Goal: Task Accomplishment & Management: Use online tool/utility

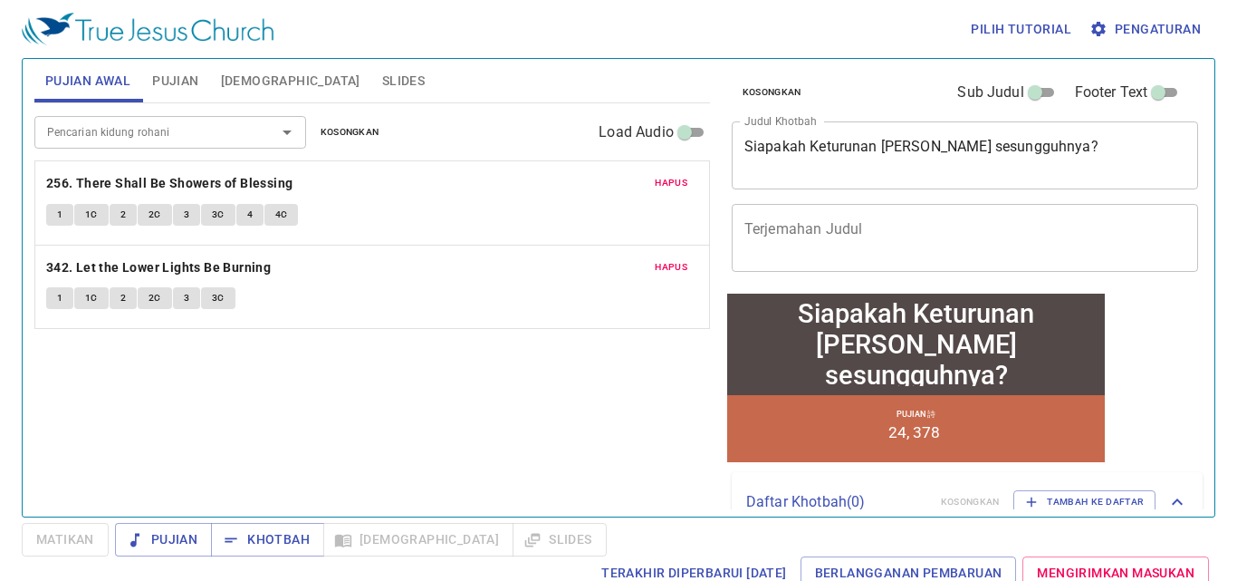
click at [675, 189] on span "Hapus" at bounding box center [671, 183] width 33 height 16
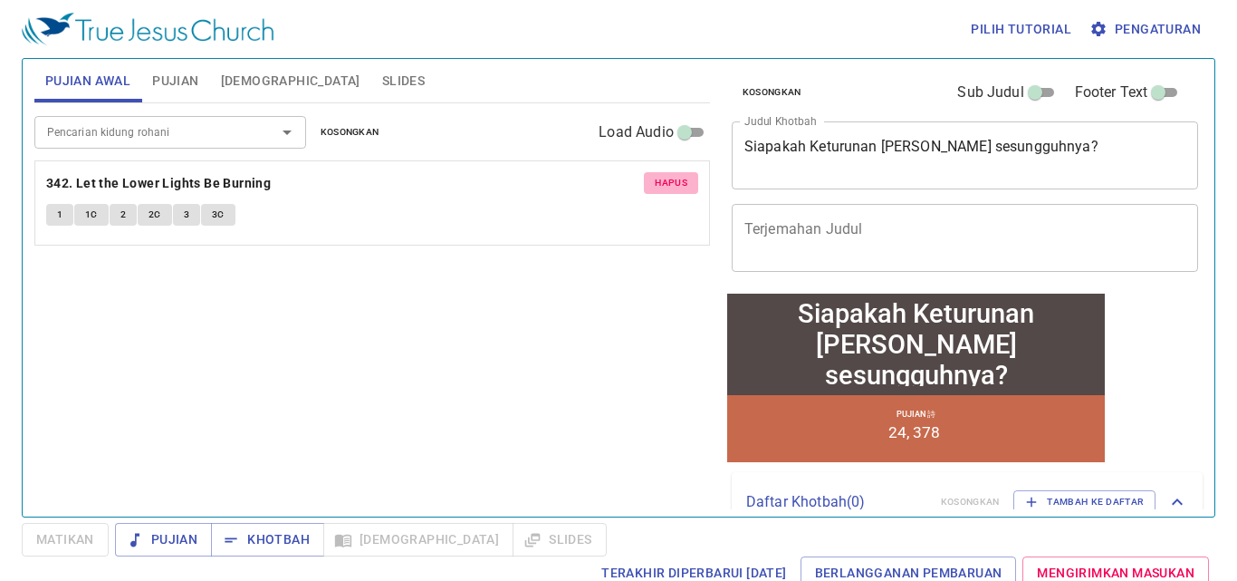
click at [675, 189] on span "Hapus" at bounding box center [671, 183] width 33 height 16
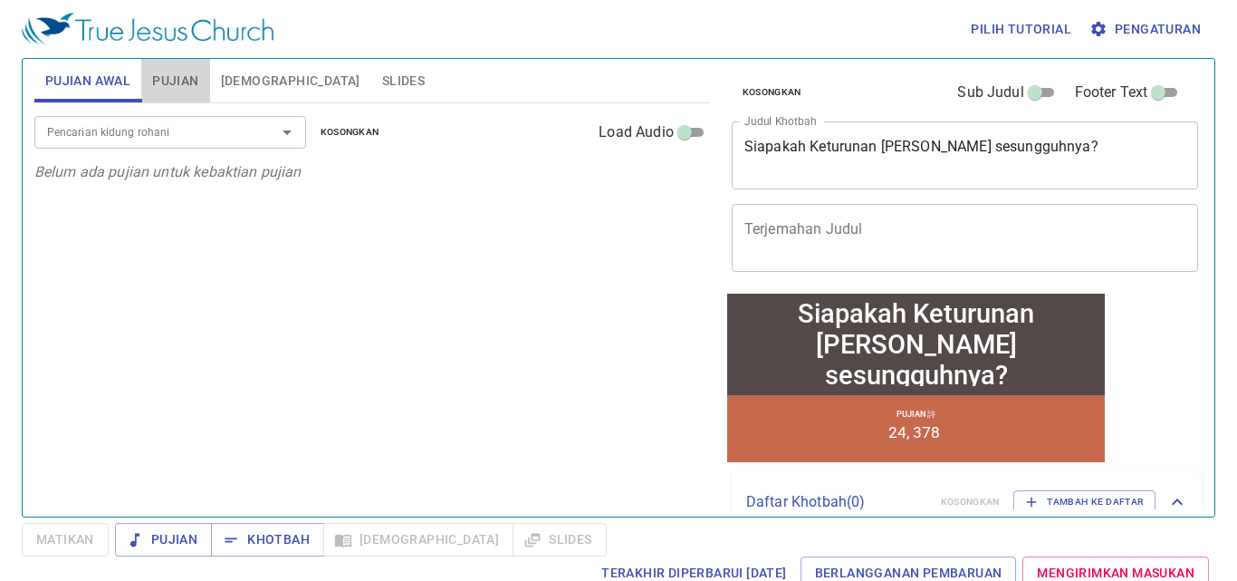
click at [187, 80] on span "Pujian" at bounding box center [175, 81] width 46 height 23
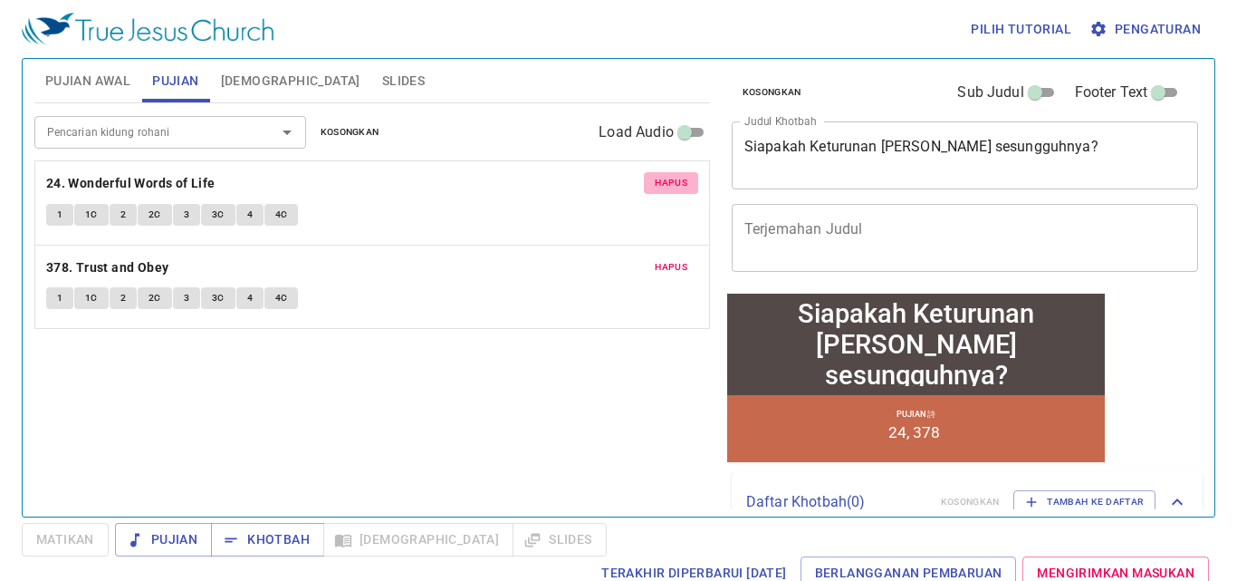
click at [668, 184] on span "Hapus" at bounding box center [671, 183] width 33 height 16
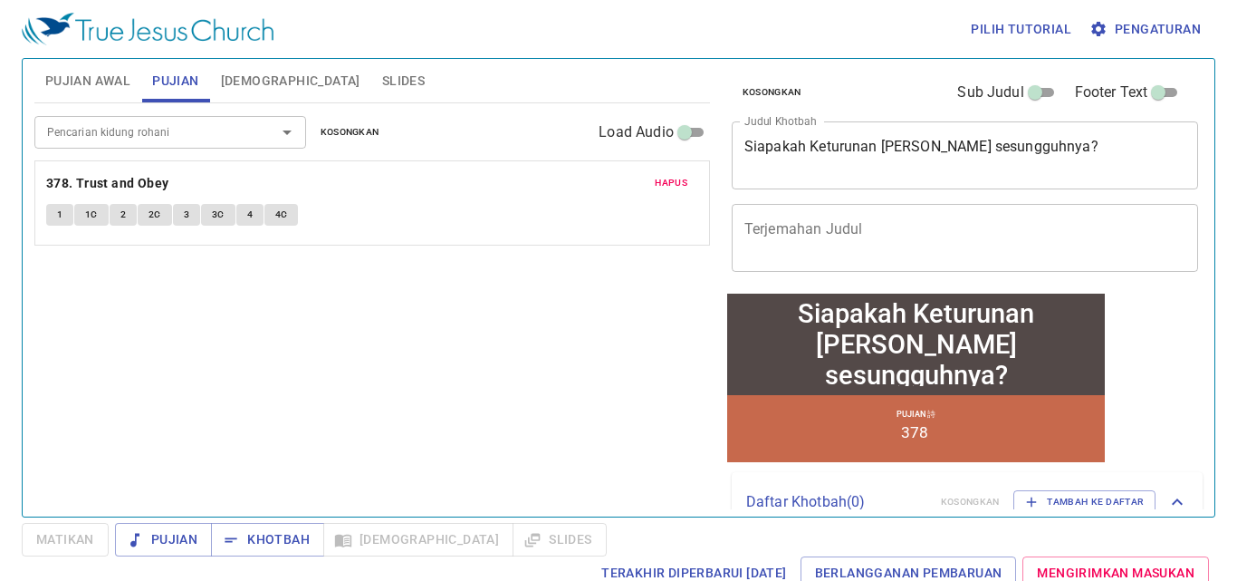
click at [668, 184] on span "Hapus" at bounding box center [671, 183] width 33 height 16
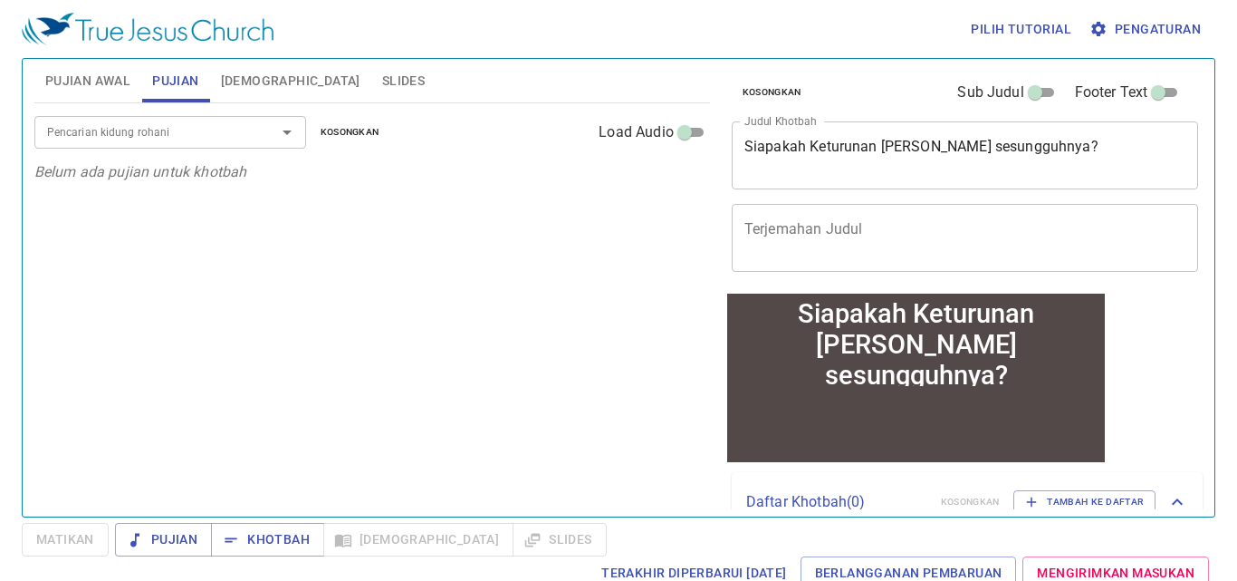
click at [793, 155] on textarea "Siapakah Keturunan Abraham yang sesungguhnya?" at bounding box center [965, 155] width 442 height 34
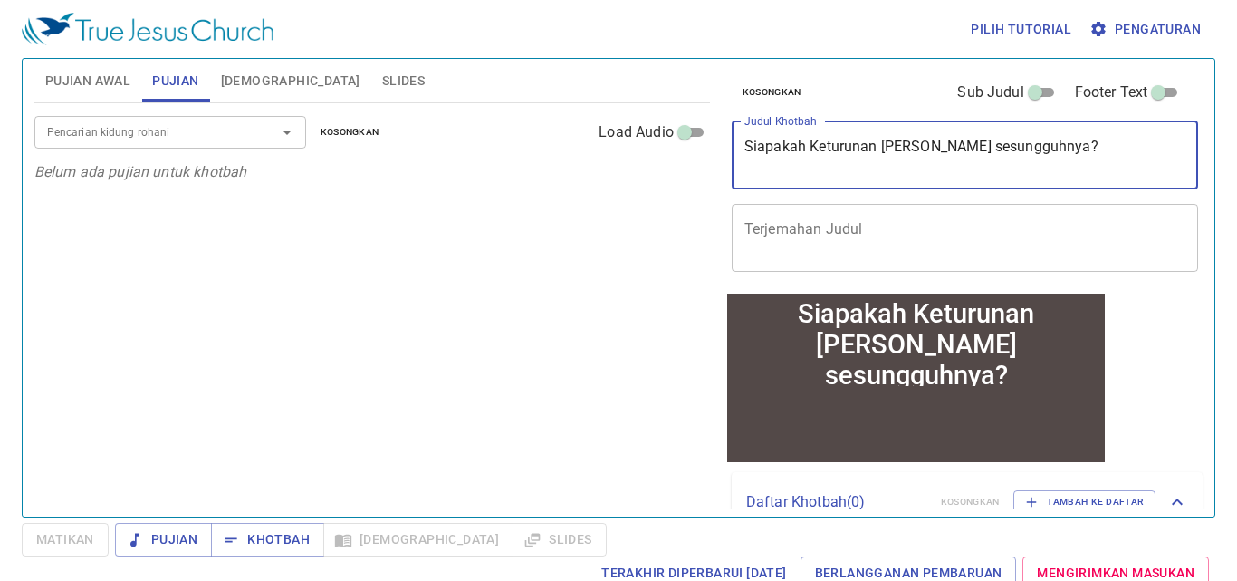
click at [793, 155] on textarea "Siapakah Keturunan Abraham yang sesungguhnya?" at bounding box center [965, 155] width 442 height 34
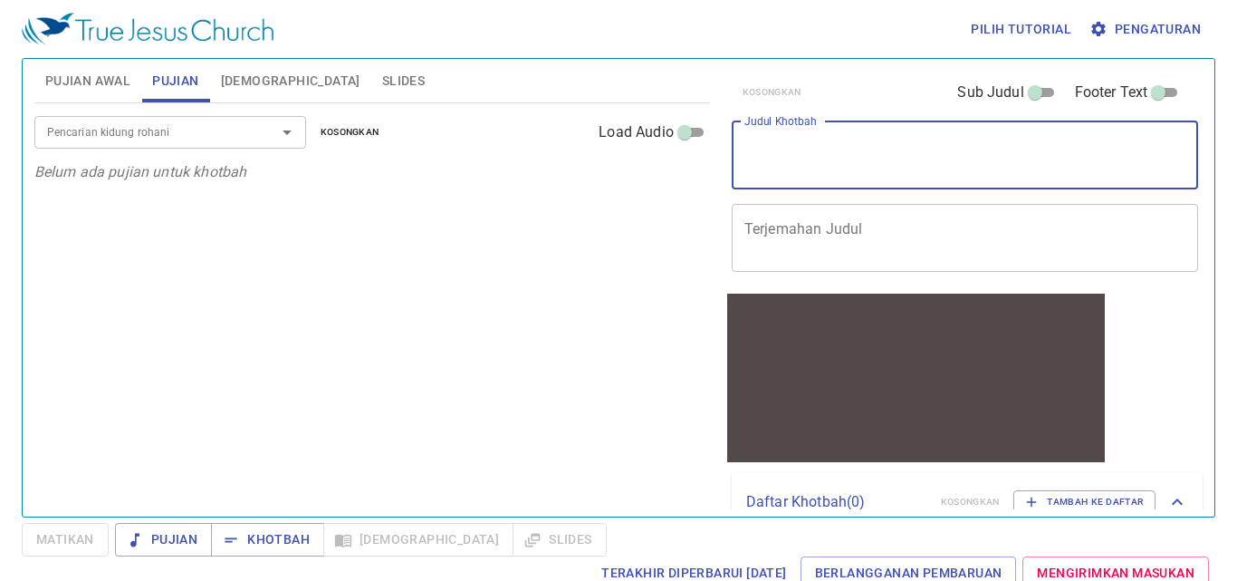
click at [72, 73] on span "Pujian Awal" at bounding box center [87, 81] width 85 height 23
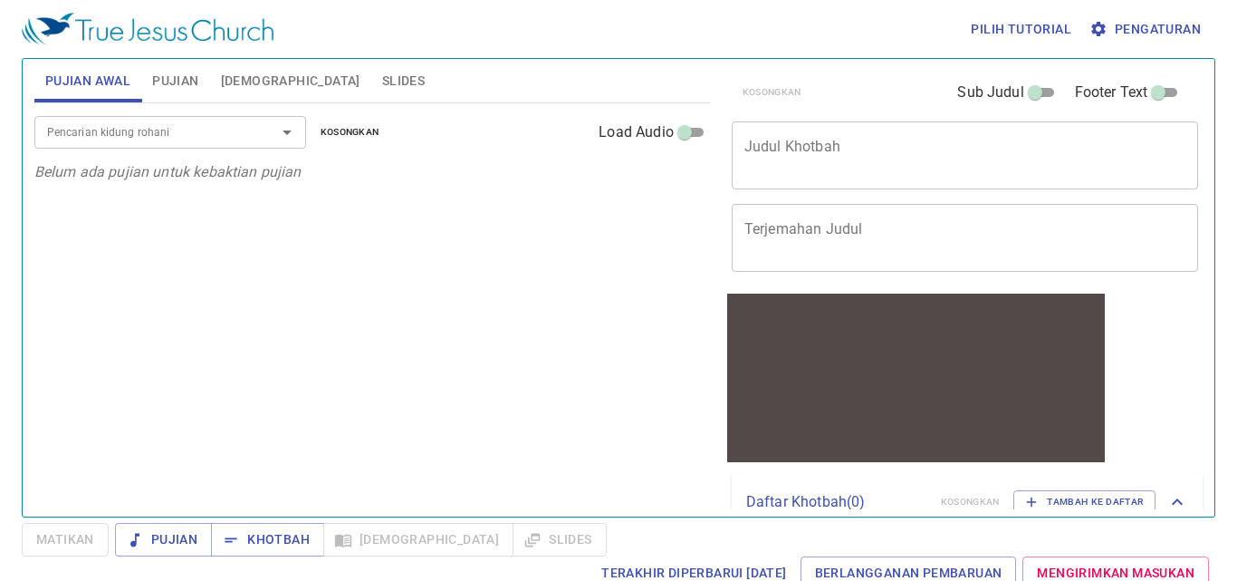
click at [912, 187] on div "x Judul Khotbah" at bounding box center [965, 155] width 467 height 68
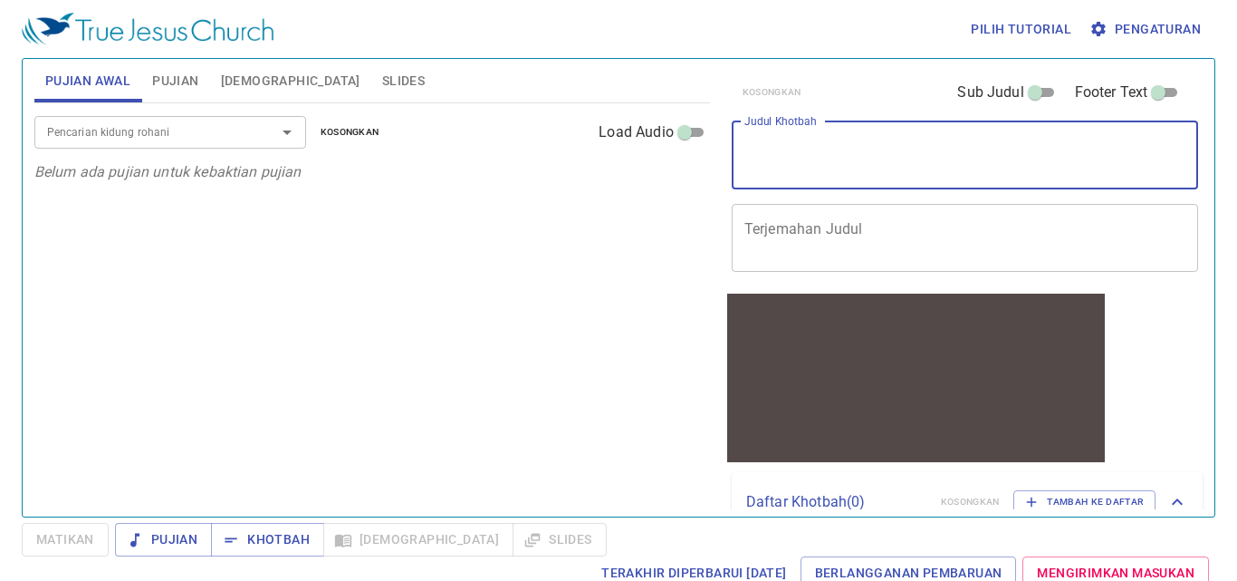
click at [907, 159] on textarea "Judul Khotbah" at bounding box center [965, 155] width 442 height 34
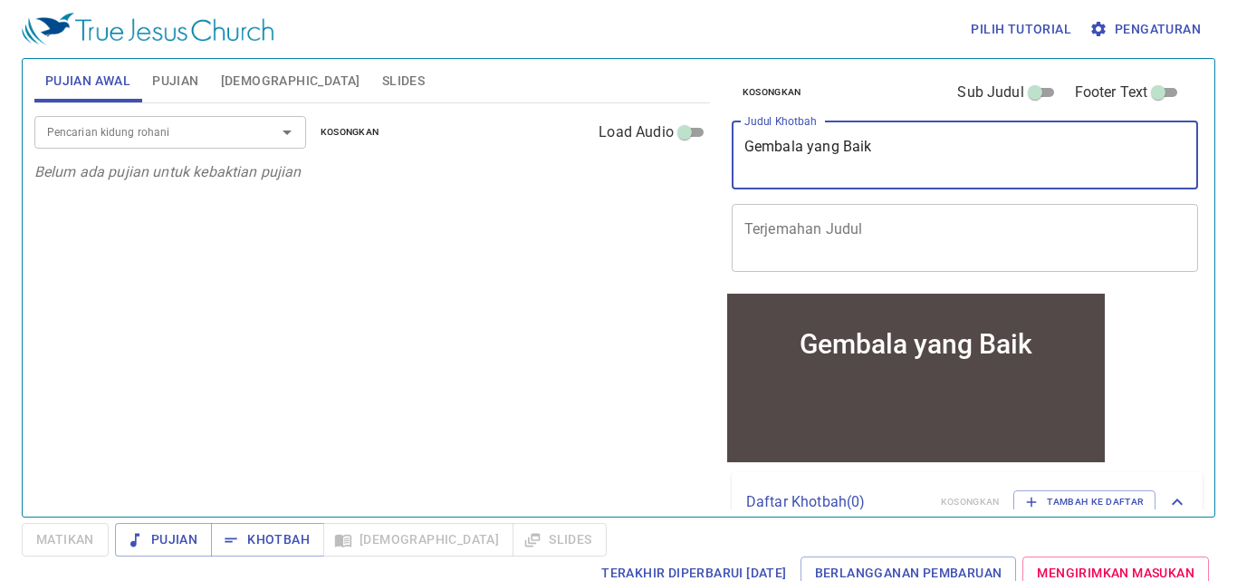
type textarea "Gembala yang Baik"
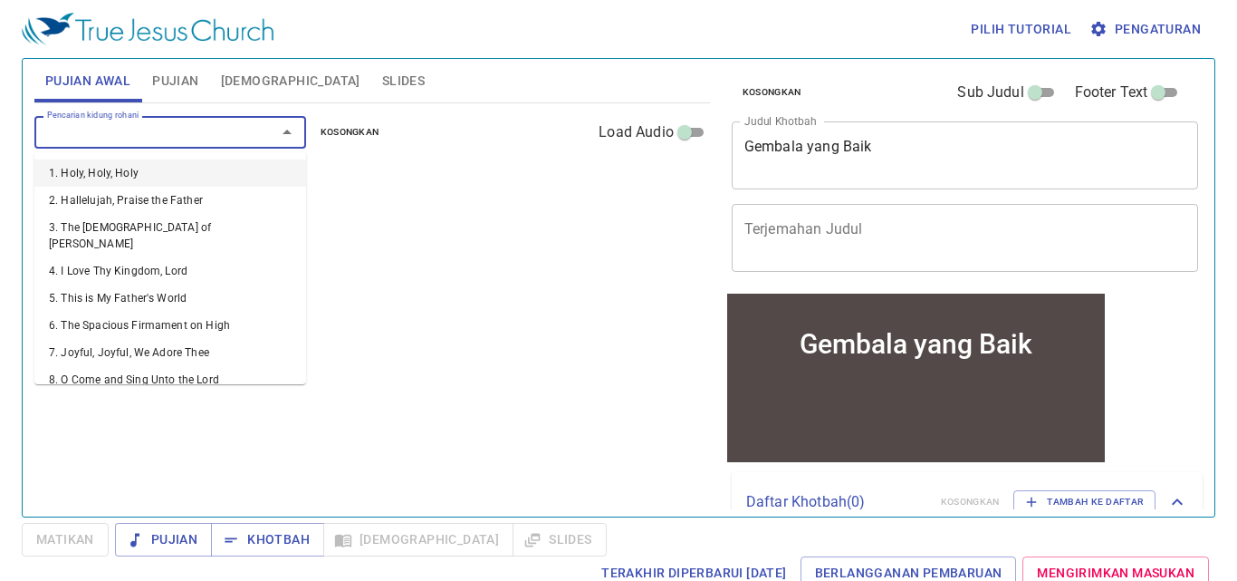
click at [178, 132] on input "Pencarian kidung rohani" at bounding box center [143, 131] width 207 height 21
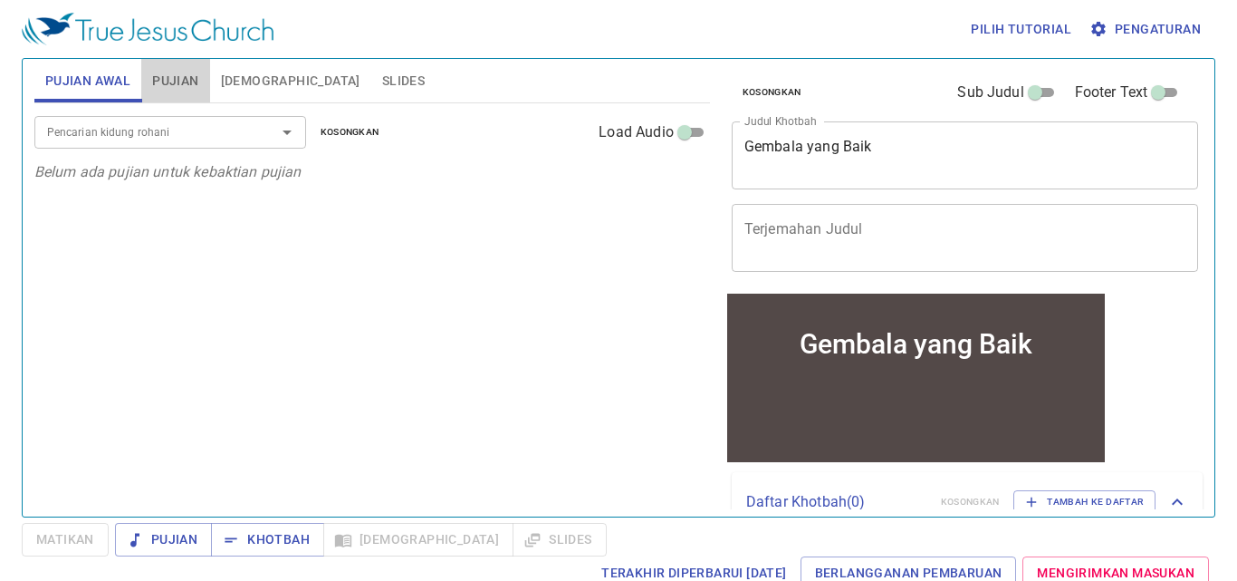
click at [190, 62] on button "Pujian" at bounding box center [175, 80] width 68 height 43
click at [206, 158] on div "Pencarian kidung rohani Pencarian kidung rohani Kosongkan Load Audio" at bounding box center [372, 132] width 676 height 58
click at [212, 142] on input "Pencarian kidung rohani" at bounding box center [143, 131] width 207 height 21
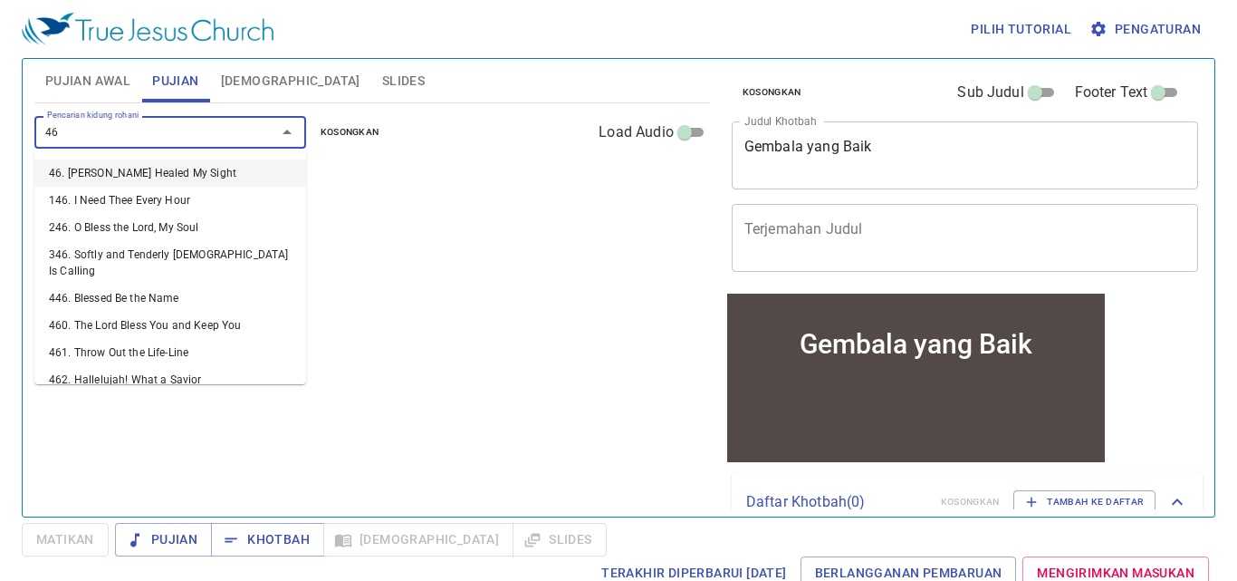
type input "465"
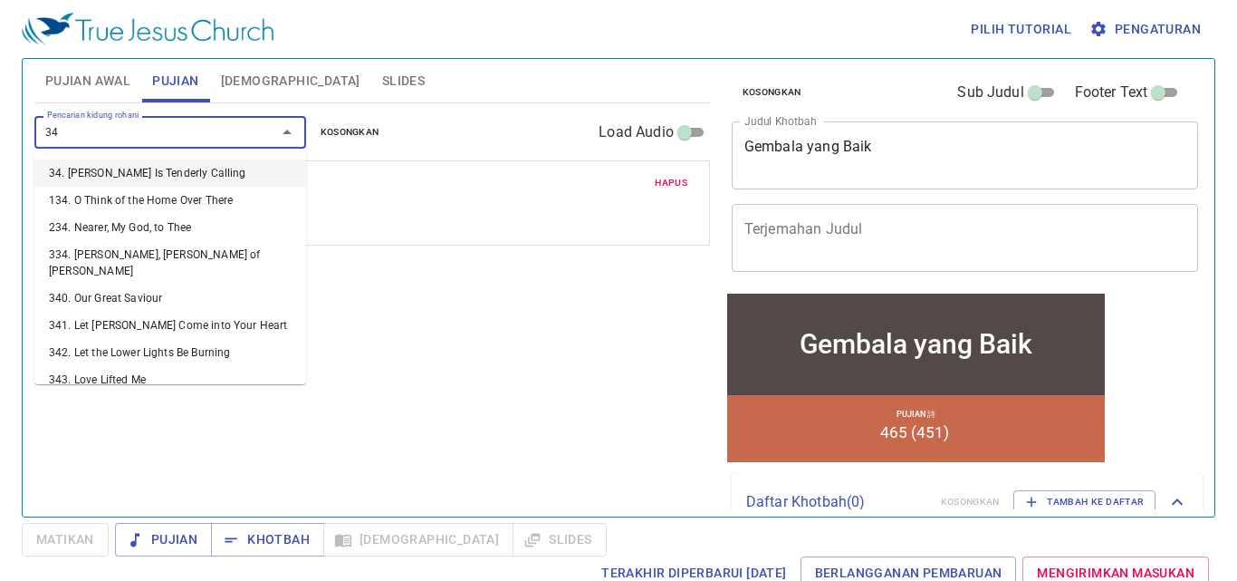
type input "344"
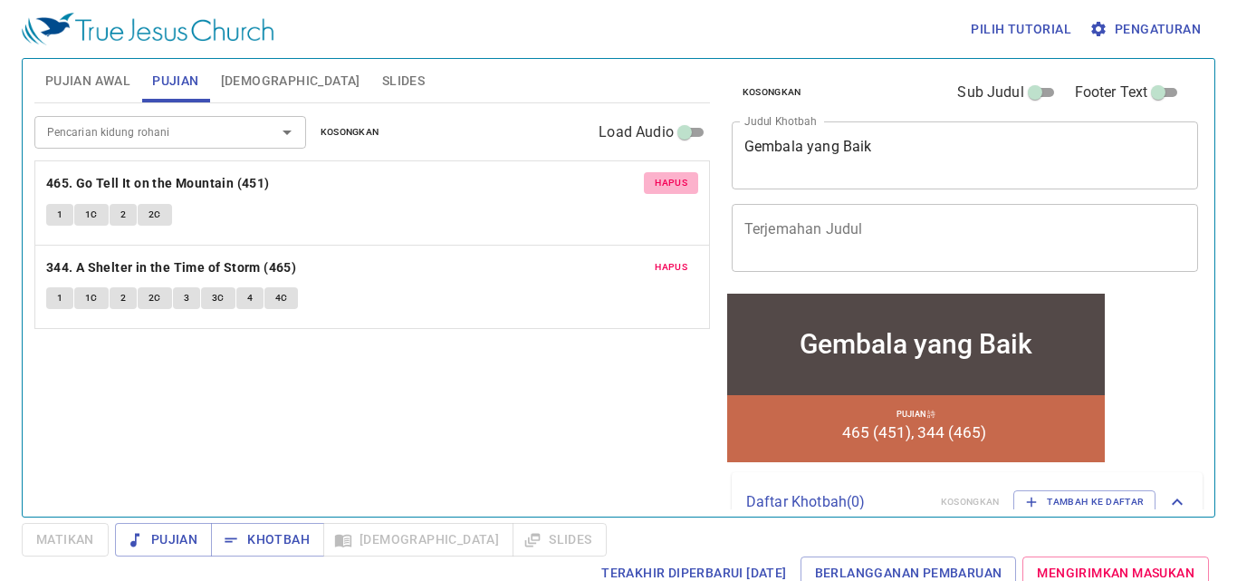
click at [667, 180] on span "Hapus" at bounding box center [671, 183] width 33 height 16
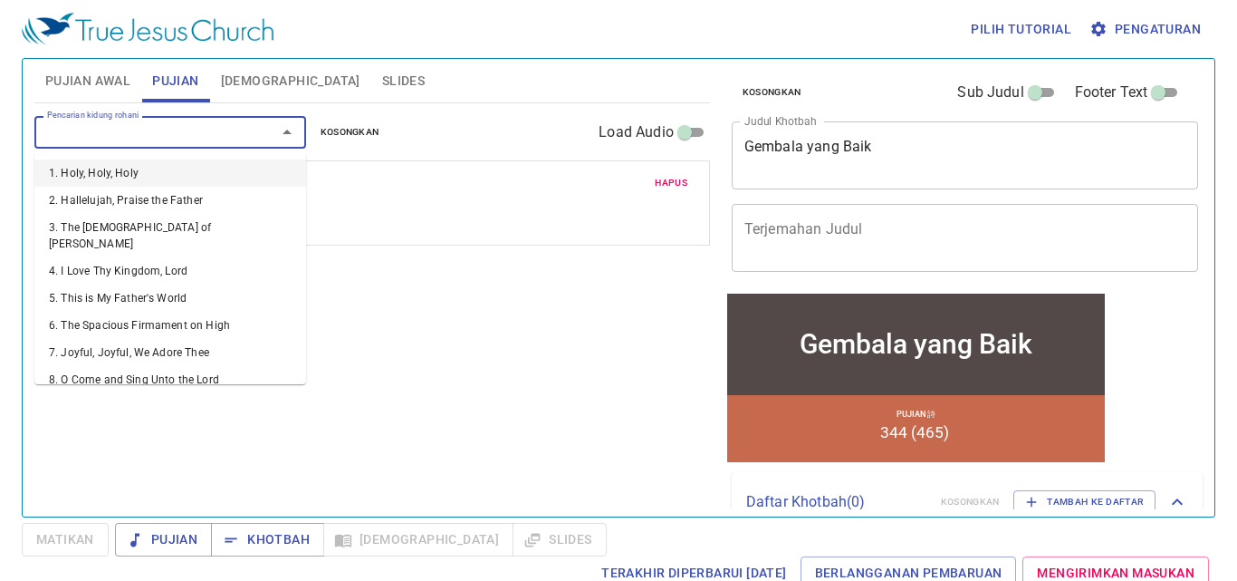
click at [189, 126] on input "Pencarian kidung rohani" at bounding box center [143, 131] width 207 height 21
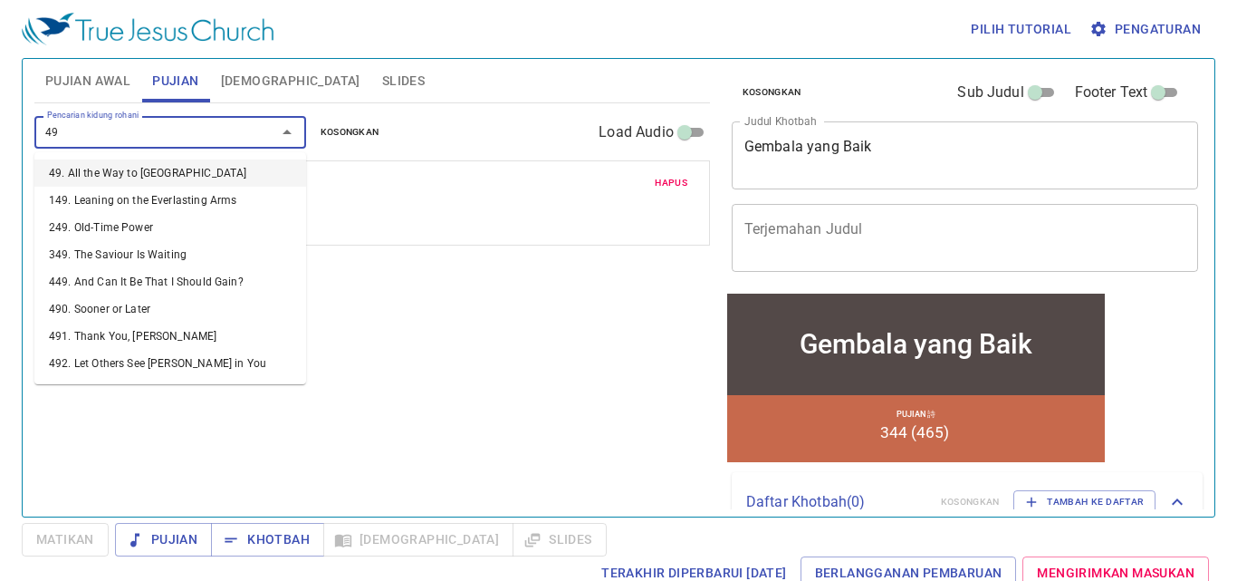
type input "496"
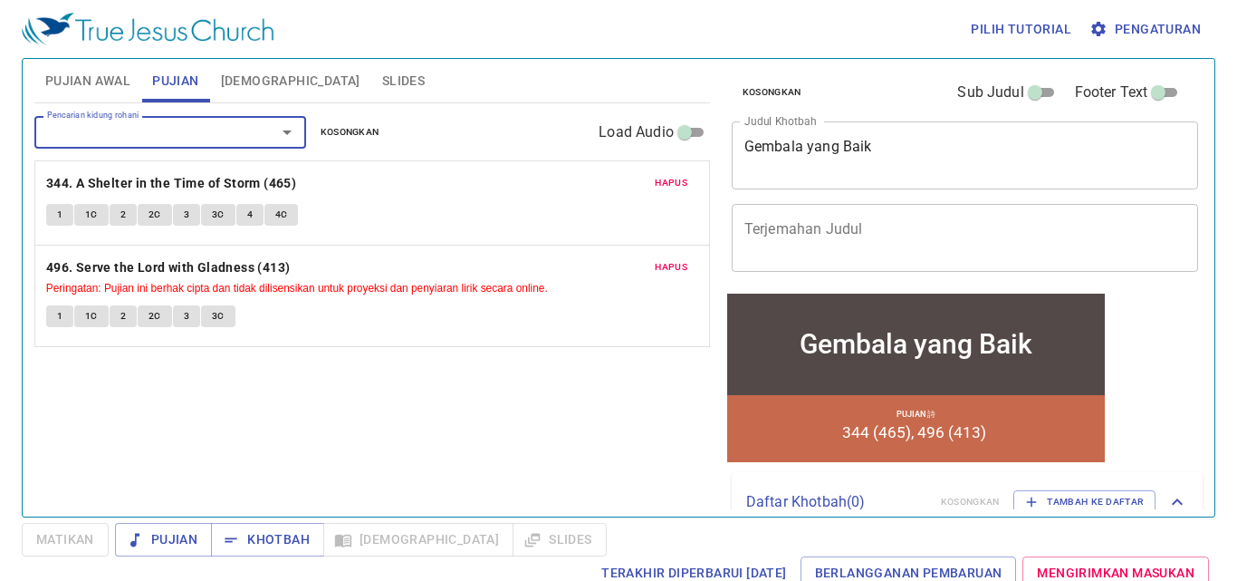
click at [120, 82] on span "Pujian Awal" at bounding box center [87, 81] width 85 height 23
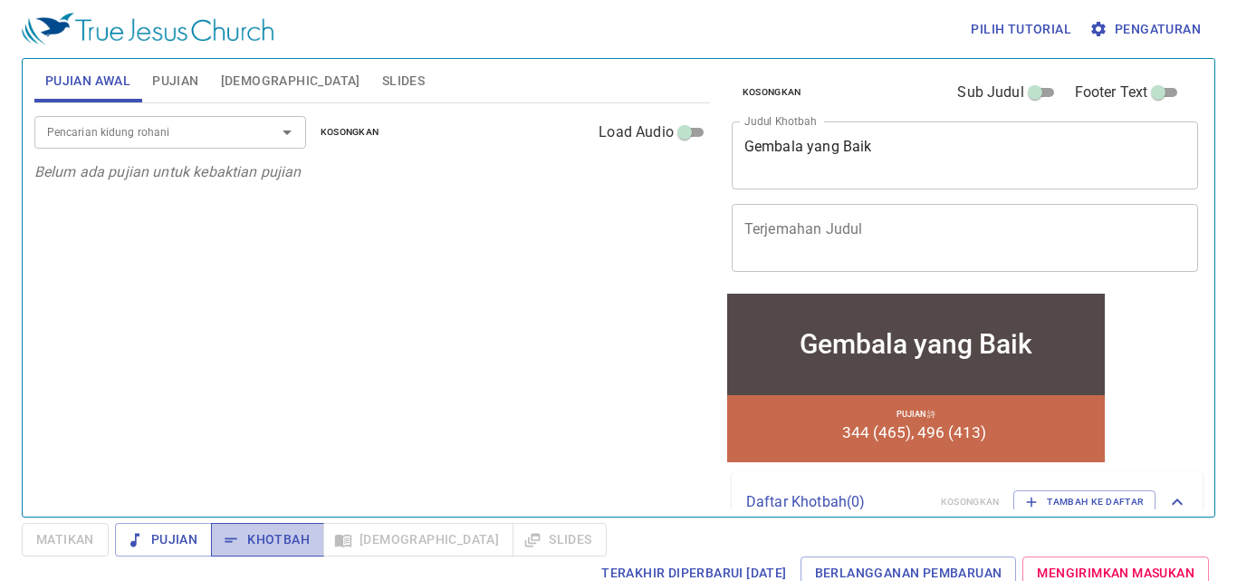
click at [259, 525] on button "Khotbah" at bounding box center [267, 540] width 113 height 34
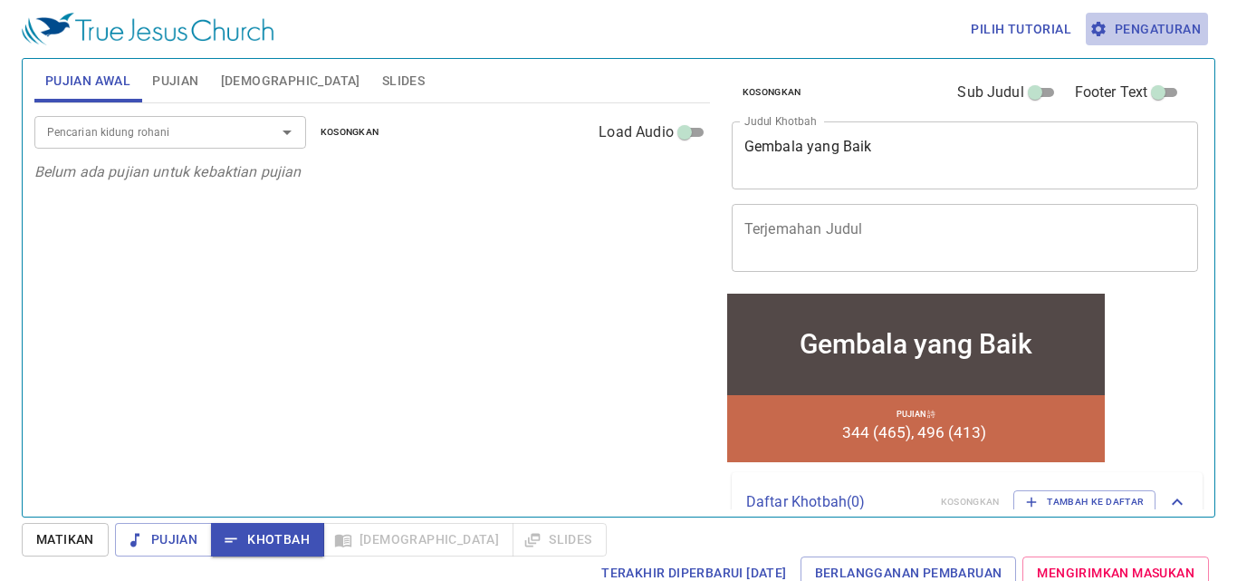
click at [1185, 33] on span "Pengaturan" at bounding box center [1147, 29] width 108 height 23
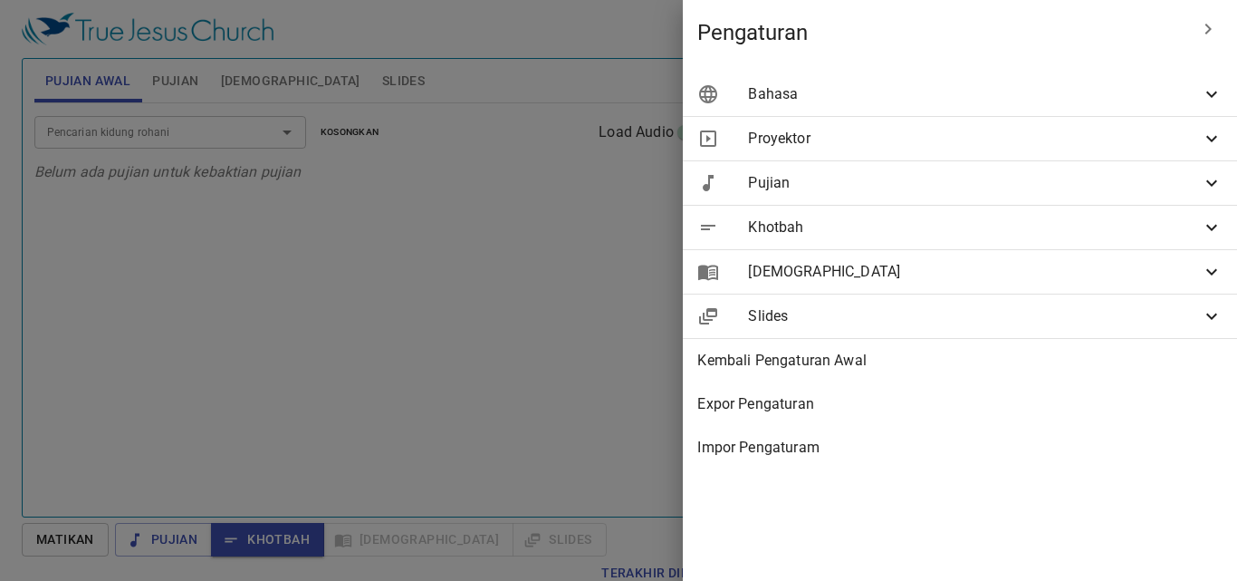
click at [1094, 92] on span "Bahasa" at bounding box center [974, 94] width 453 height 22
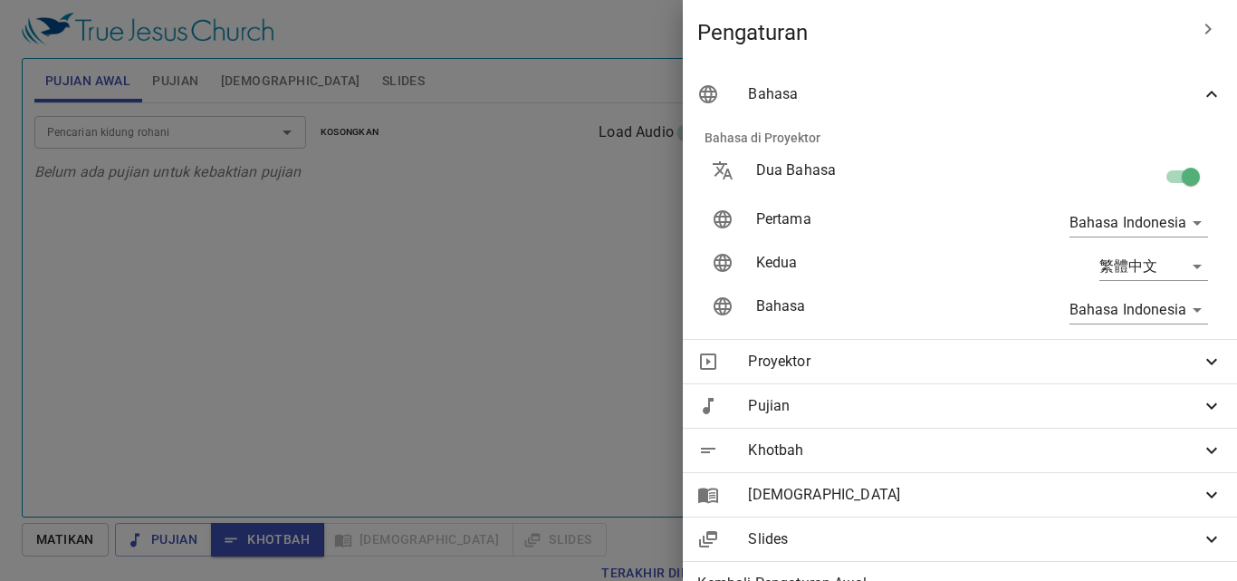
click at [1150, 184] on input "checkbox" at bounding box center [1190, 180] width 103 height 34
checkbox input "false"
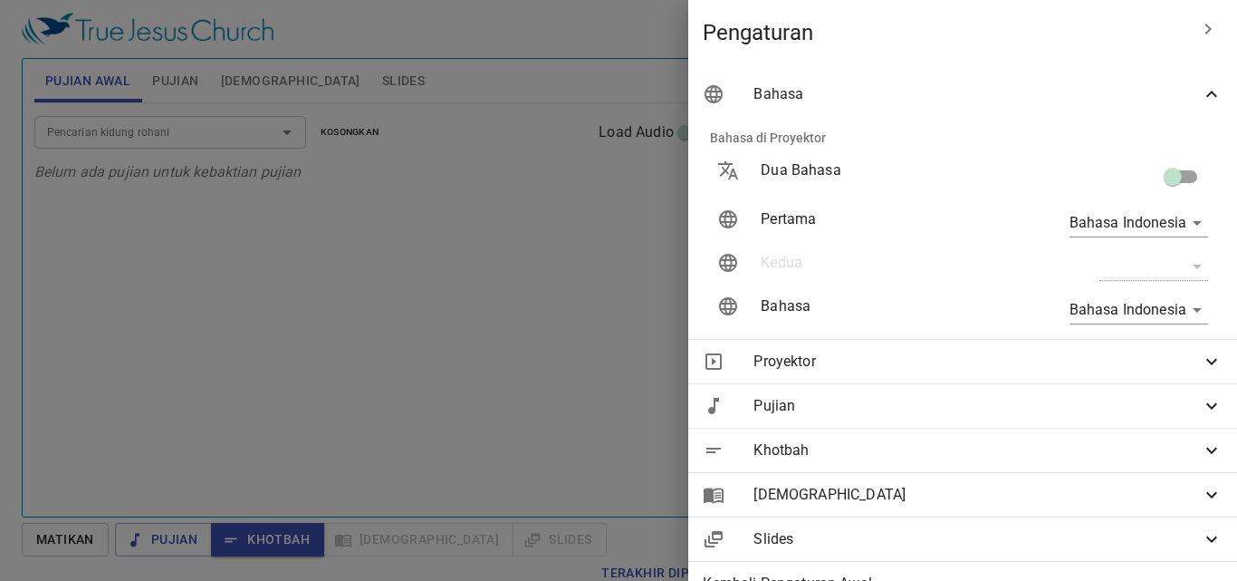
drag, startPoint x: 542, startPoint y: 341, endPoint x: 552, endPoint y: 354, distance: 16.8
click at [542, 346] on div at bounding box center [618, 290] width 1237 height 581
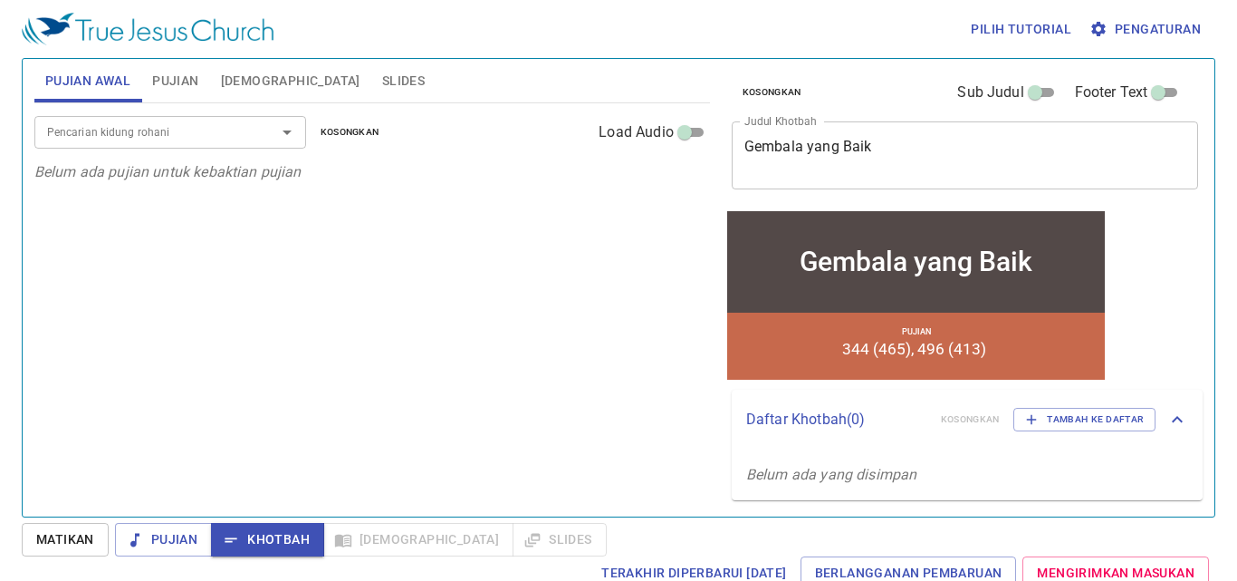
click at [231, 137] on input "Pencarian kidung rohani" at bounding box center [143, 131] width 207 height 21
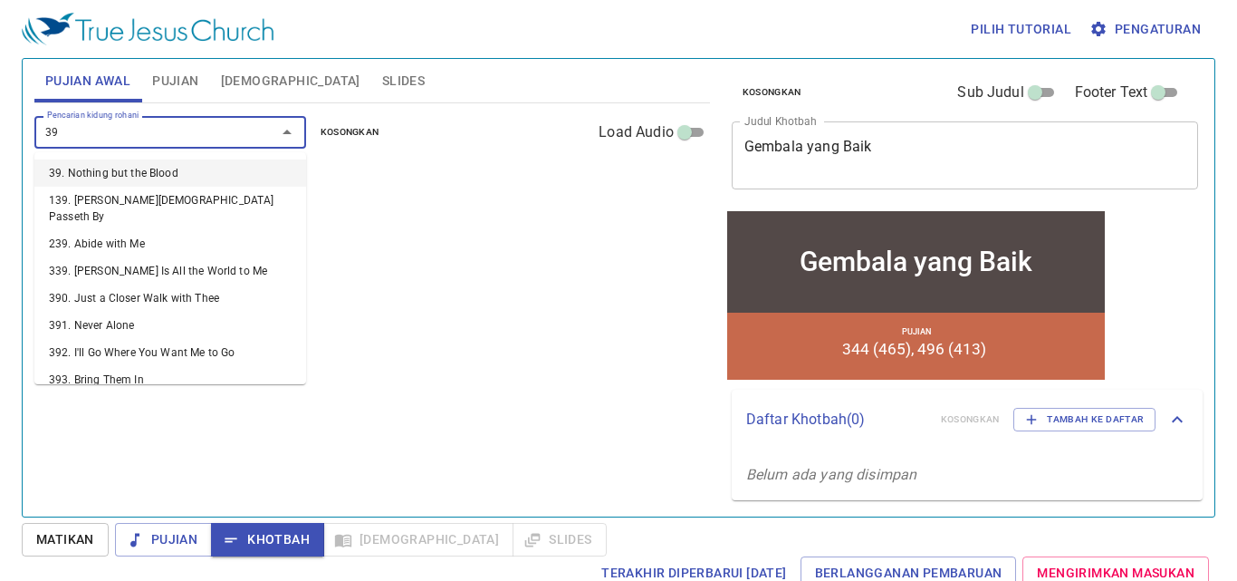
type input "393"
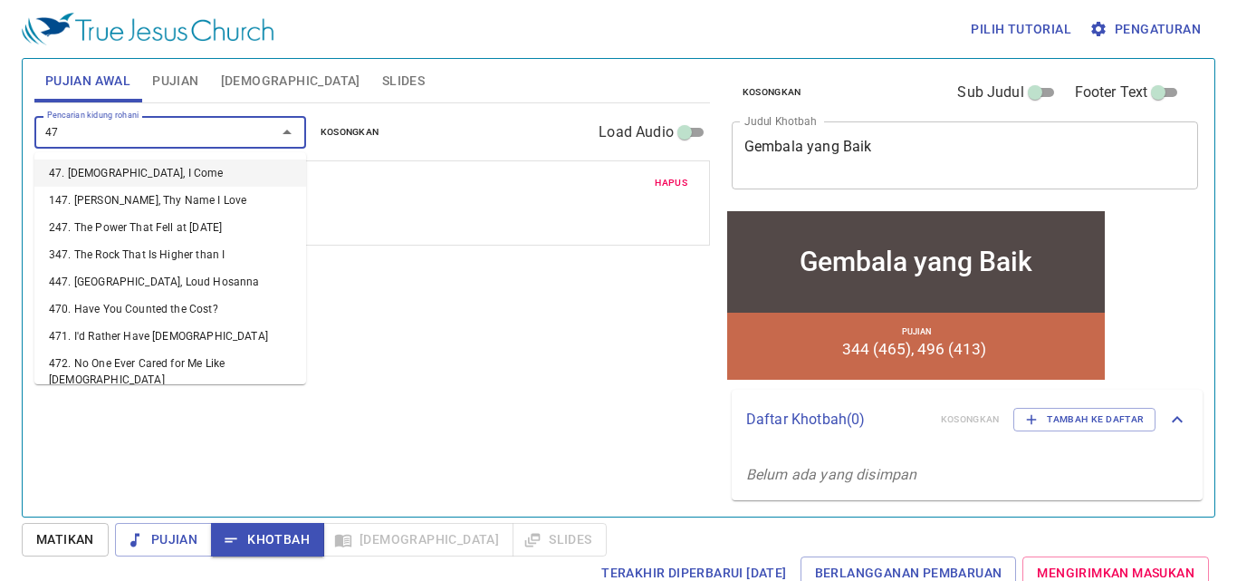
type input "476"
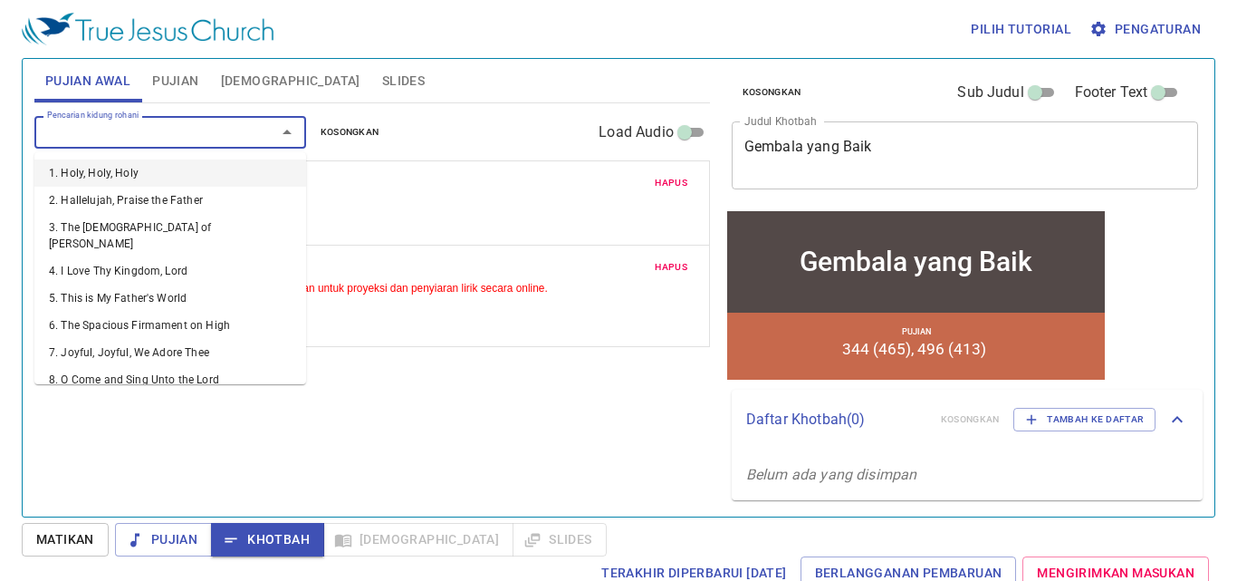
click at [230, 136] on input "Pencarian kidung rohani" at bounding box center [143, 131] width 207 height 21
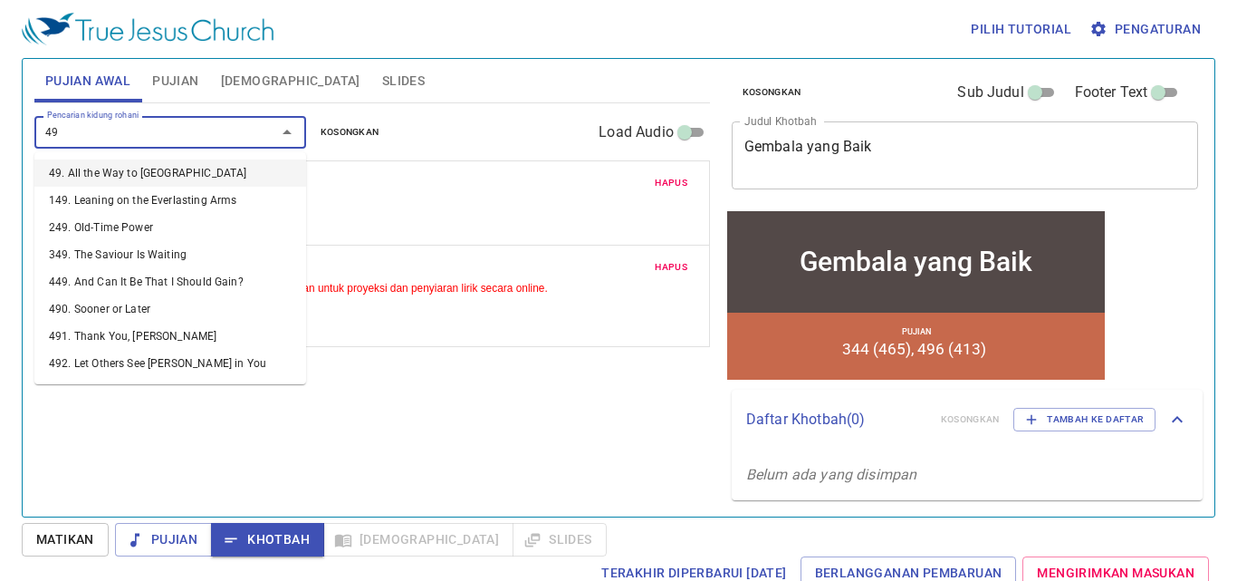
type input "491"
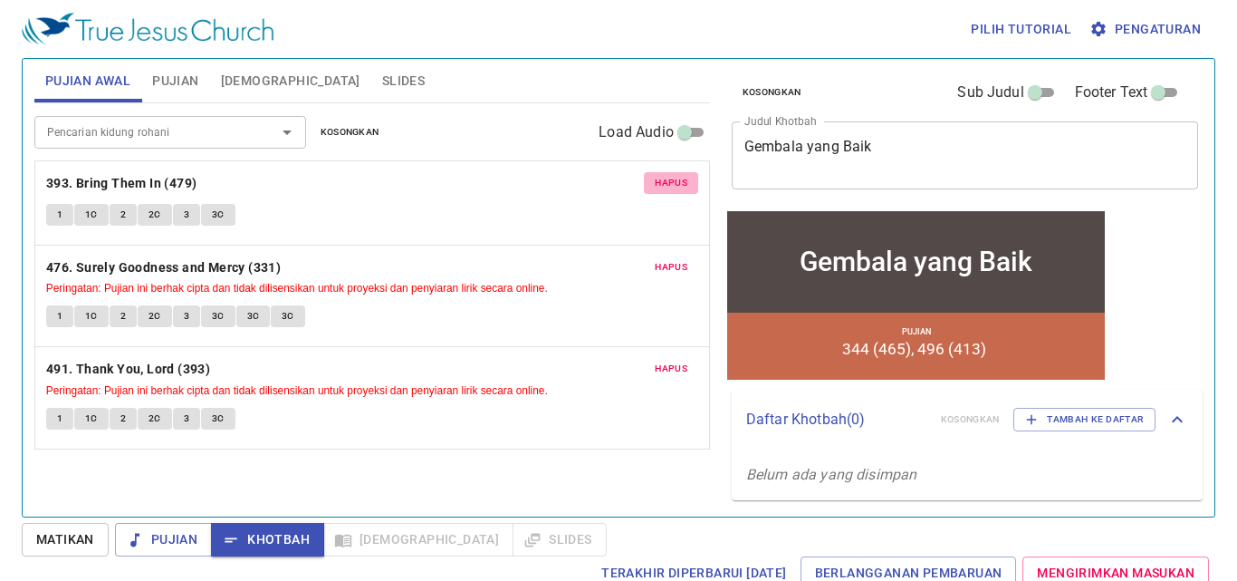
click at [679, 182] on span "Hapus" at bounding box center [671, 183] width 33 height 16
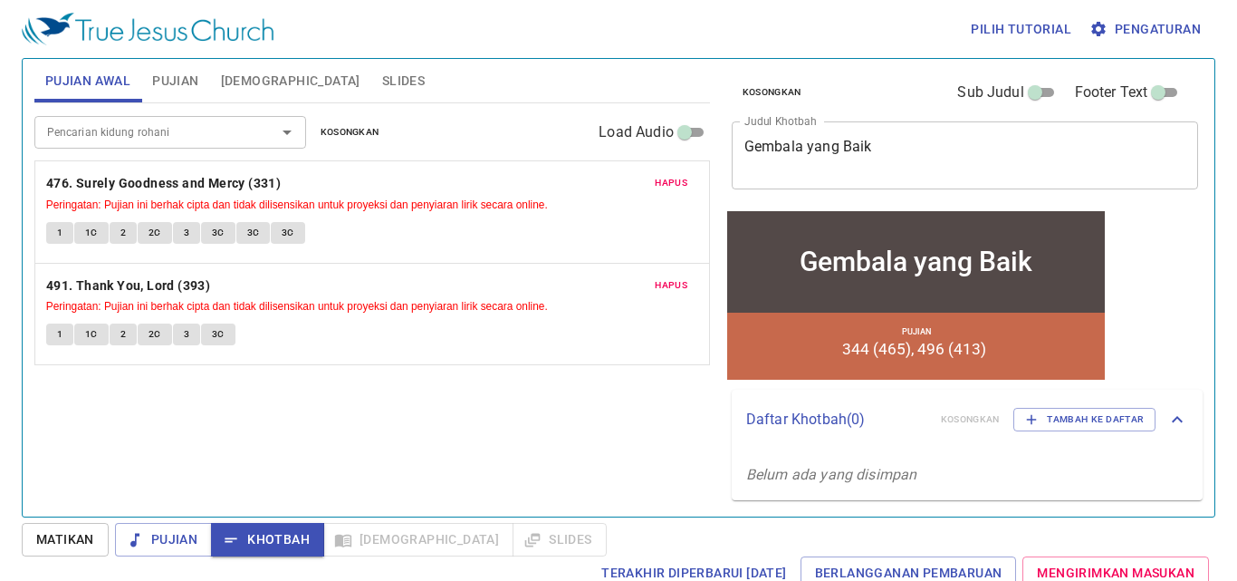
click at [222, 144] on div "Pencarian kidung rohani" at bounding box center [170, 132] width 272 height 32
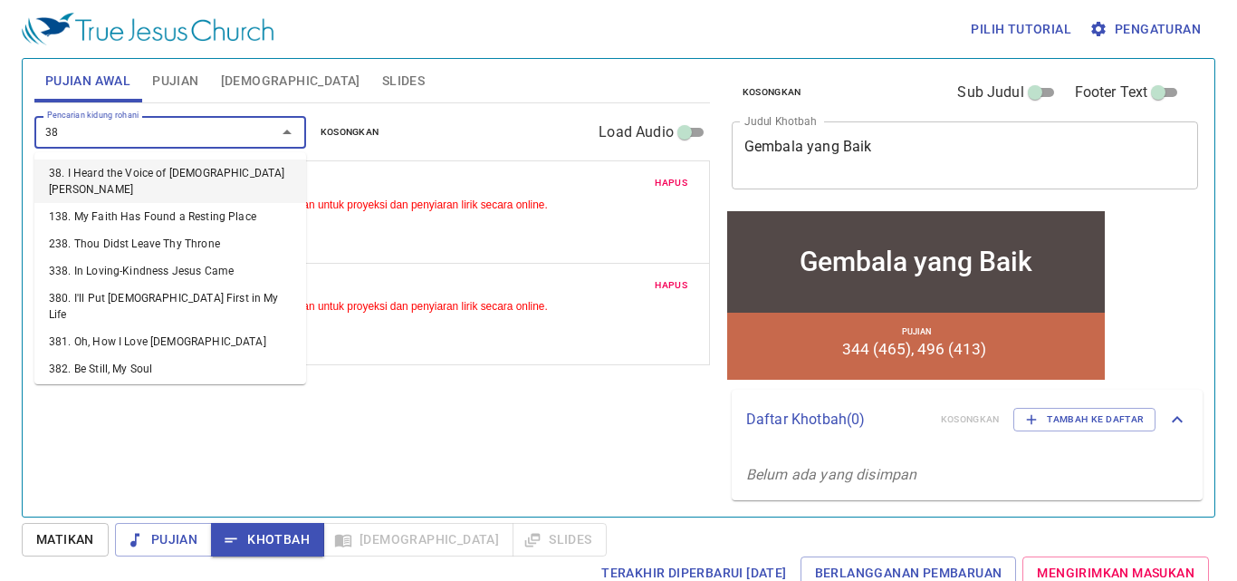
type input "382"
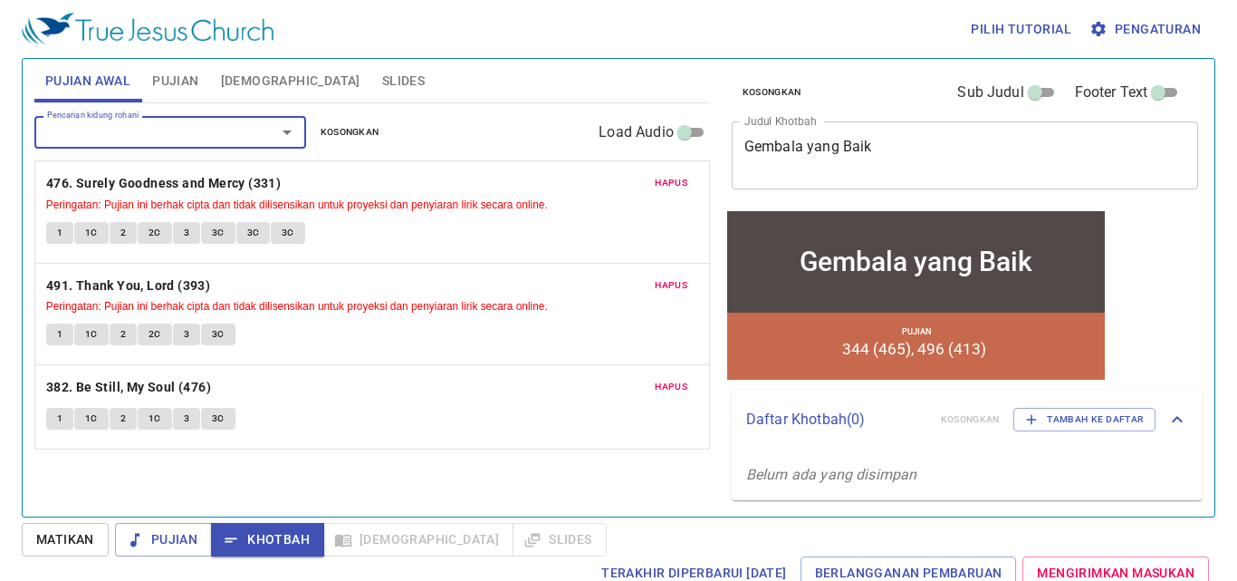
click at [658, 189] on span "Hapus" at bounding box center [671, 183] width 33 height 16
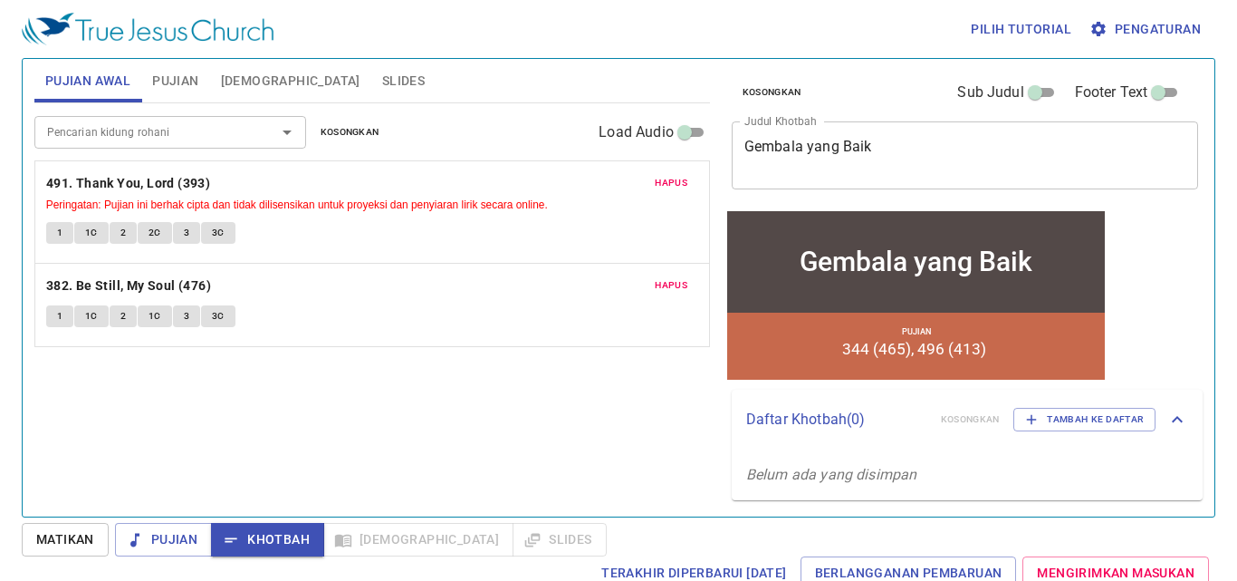
click at [382, 71] on span "Slides" at bounding box center [403, 81] width 43 height 23
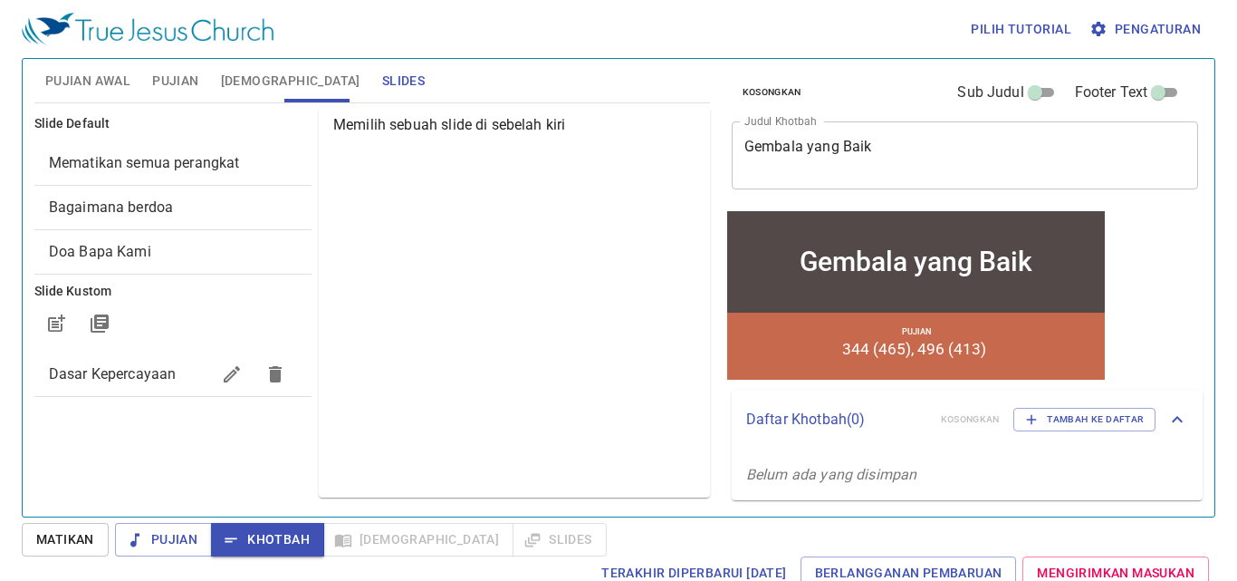
click at [238, 68] on button "[DEMOGRAPHIC_DATA]" at bounding box center [290, 80] width 161 height 43
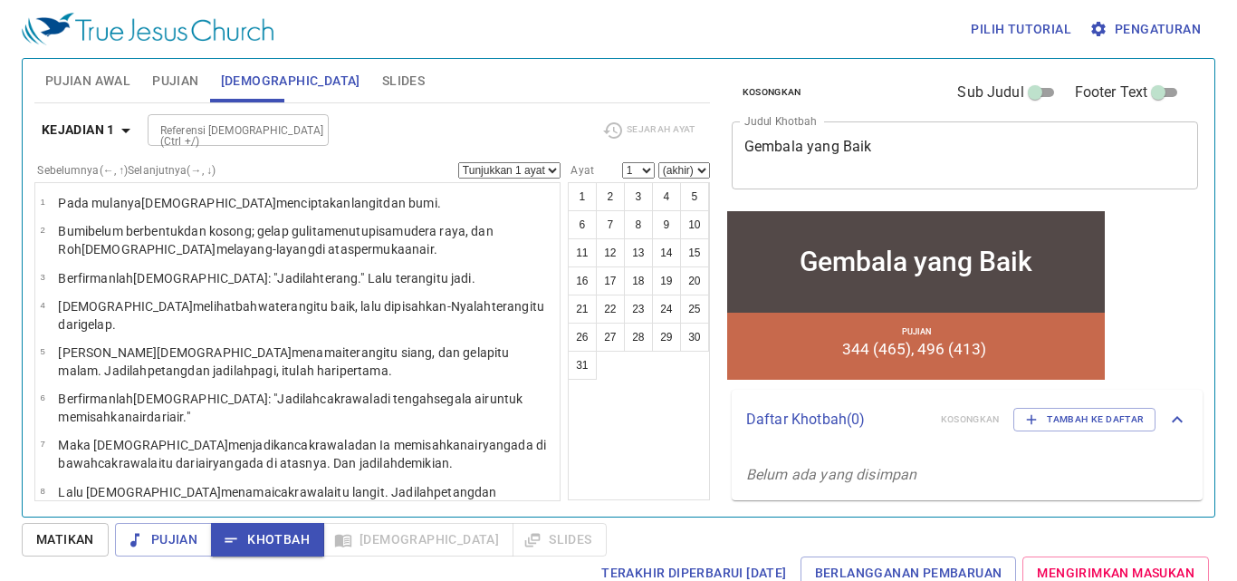
click at [163, 68] on button "Pujian" at bounding box center [175, 80] width 68 height 43
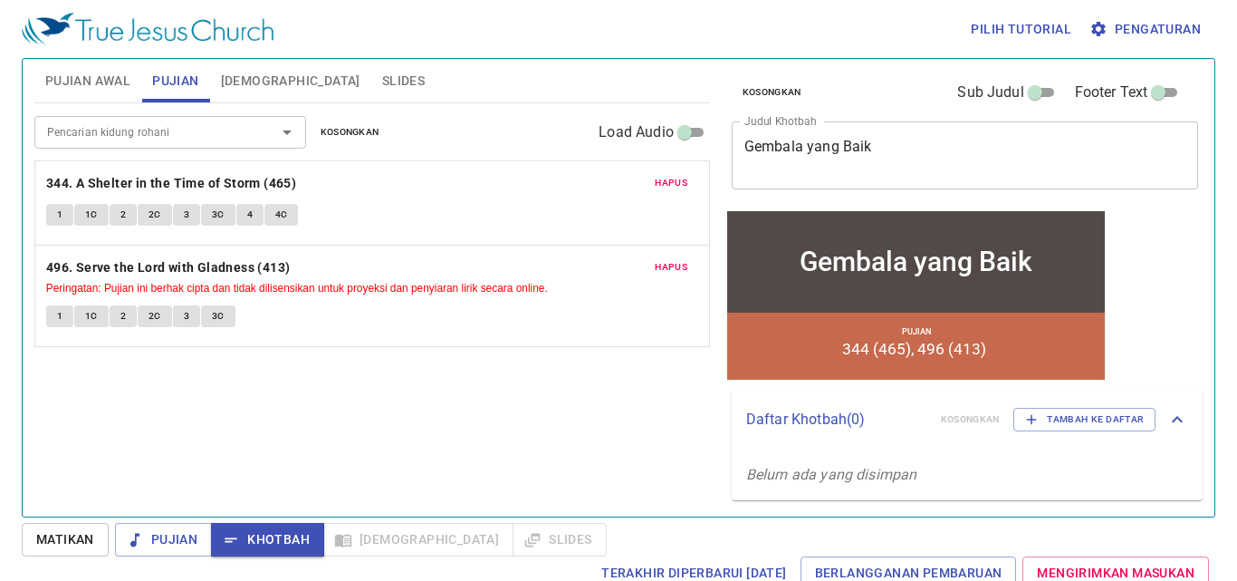
click at [120, 74] on span "Pujian Awal" at bounding box center [87, 81] width 85 height 23
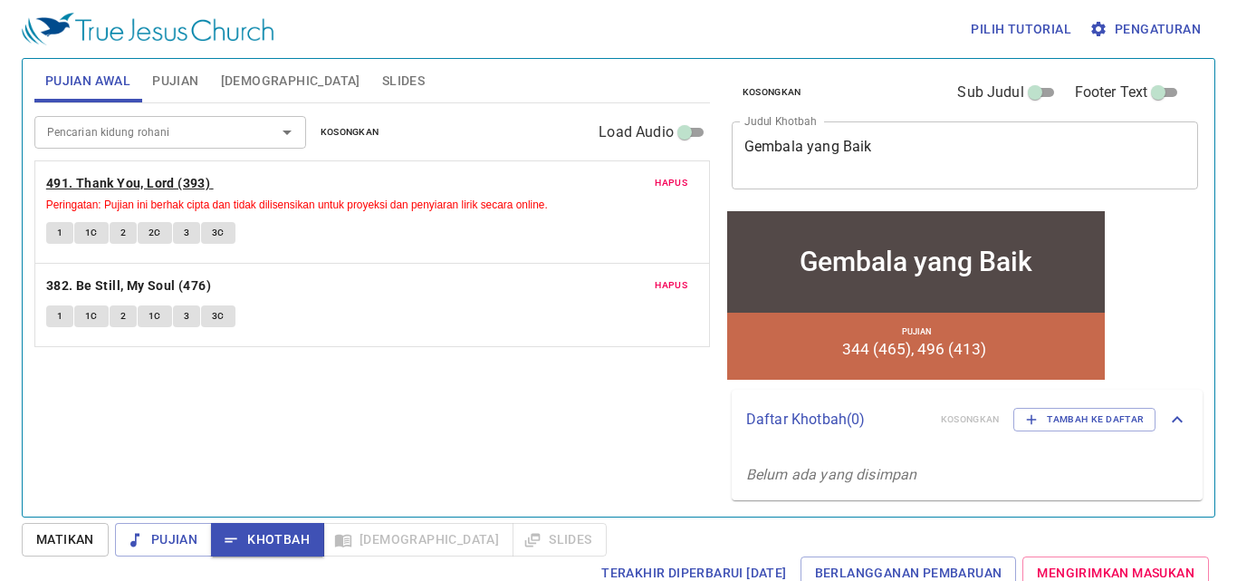
click at [65, 183] on b "491. Thank You, Lord (393)" at bounding box center [128, 183] width 164 height 23
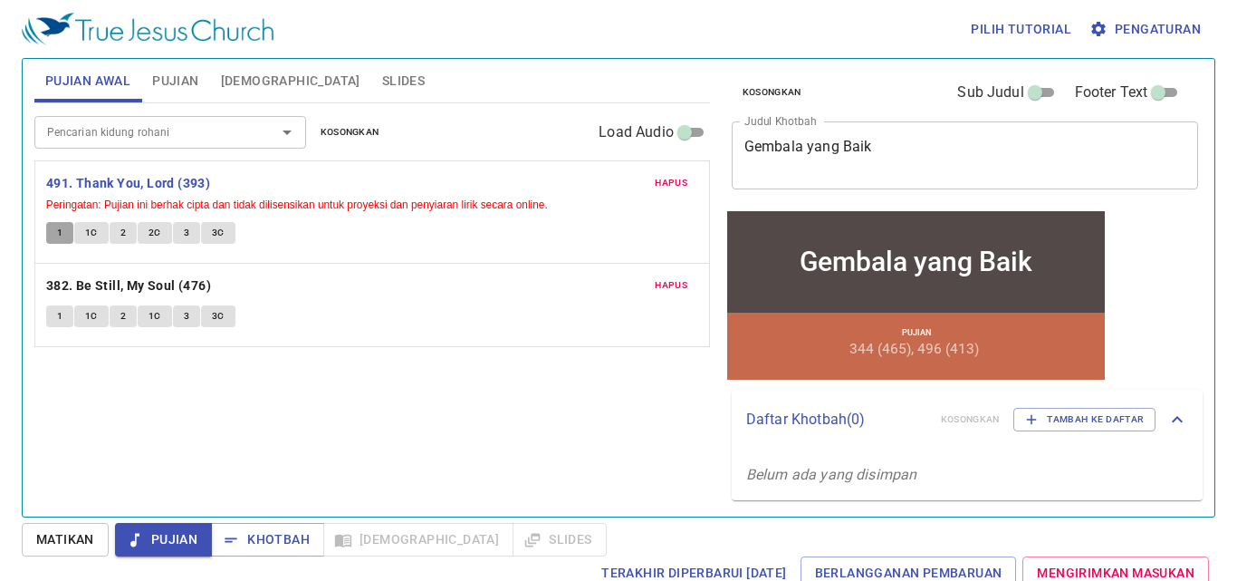
click at [57, 231] on span "1" at bounding box center [59, 233] width 5 height 16
click at [87, 235] on span "1C" at bounding box center [91, 233] width 13 height 16
click at [124, 230] on span "2" at bounding box center [122, 233] width 5 height 16
click at [158, 237] on span "2C" at bounding box center [155, 233] width 13 height 16
click at [191, 234] on button "3" at bounding box center [186, 233] width 27 height 22
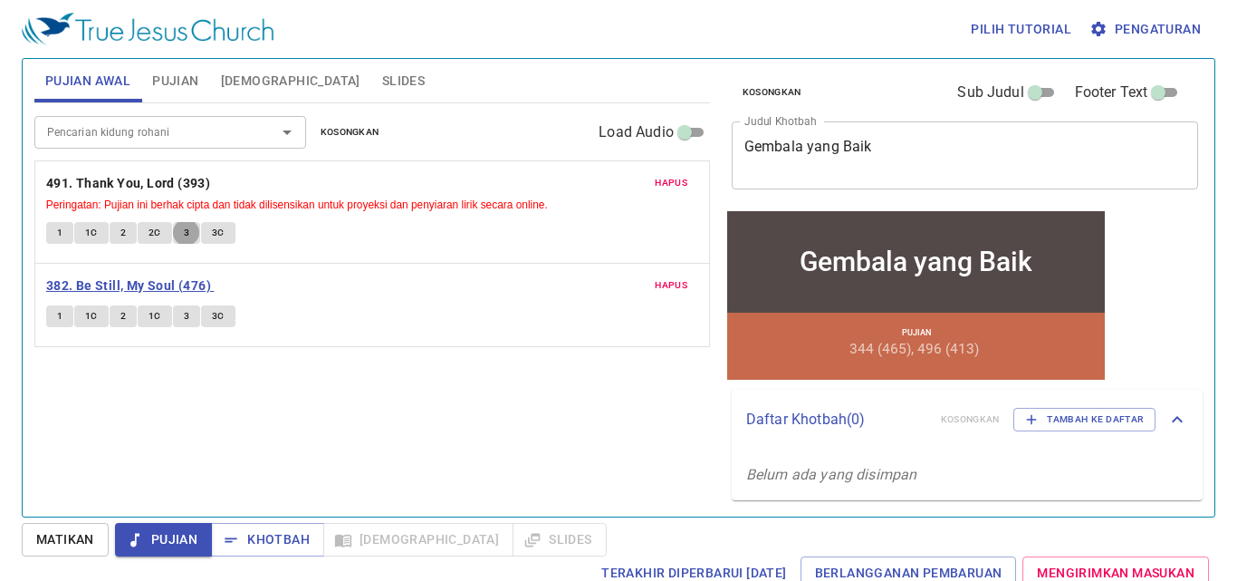
click at [173, 281] on b "382. Be Still, My Soul (476)" at bounding box center [128, 285] width 165 height 23
click at [50, 319] on button "1" at bounding box center [59, 316] width 27 height 22
click at [87, 322] on span "1C" at bounding box center [91, 316] width 13 height 16
click at [120, 321] on span "2" at bounding box center [122, 316] width 5 height 16
click at [260, 529] on span "Khotbah" at bounding box center [268, 539] width 84 height 23
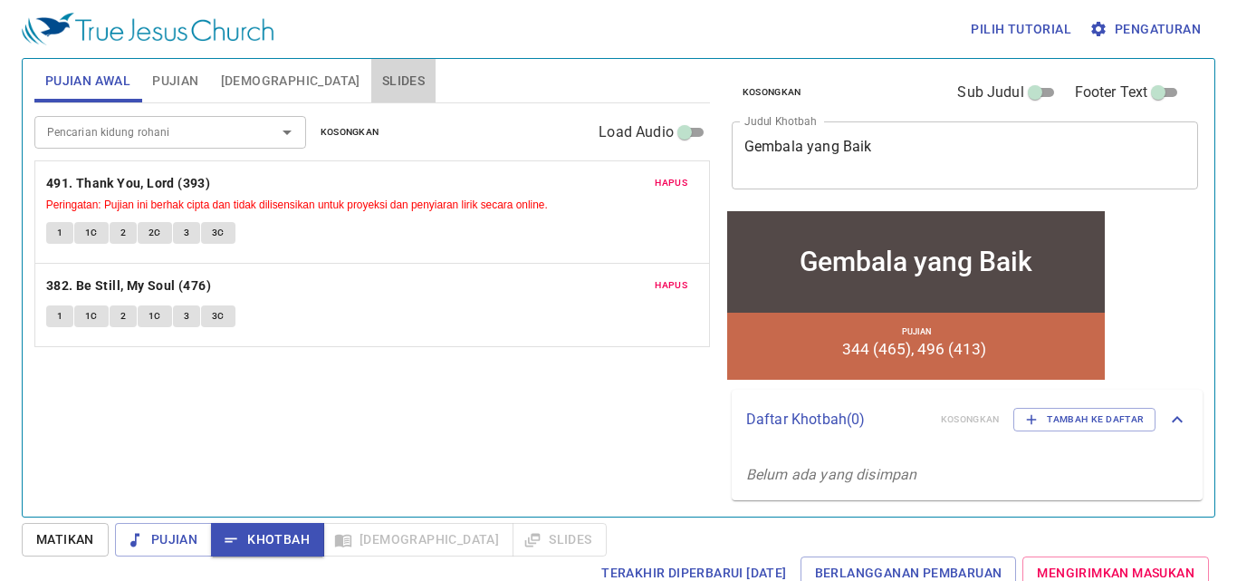
click at [382, 74] on span "Slides" at bounding box center [403, 81] width 43 height 23
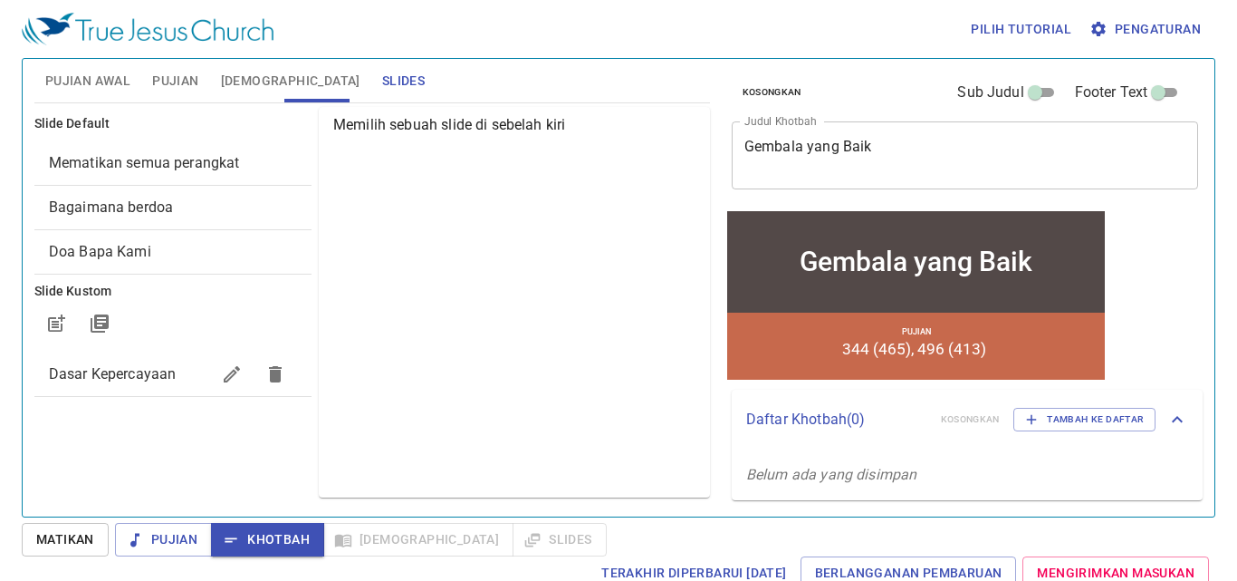
click at [220, 199] on span "Bagaimana berdoa" at bounding box center [173, 208] width 248 height 22
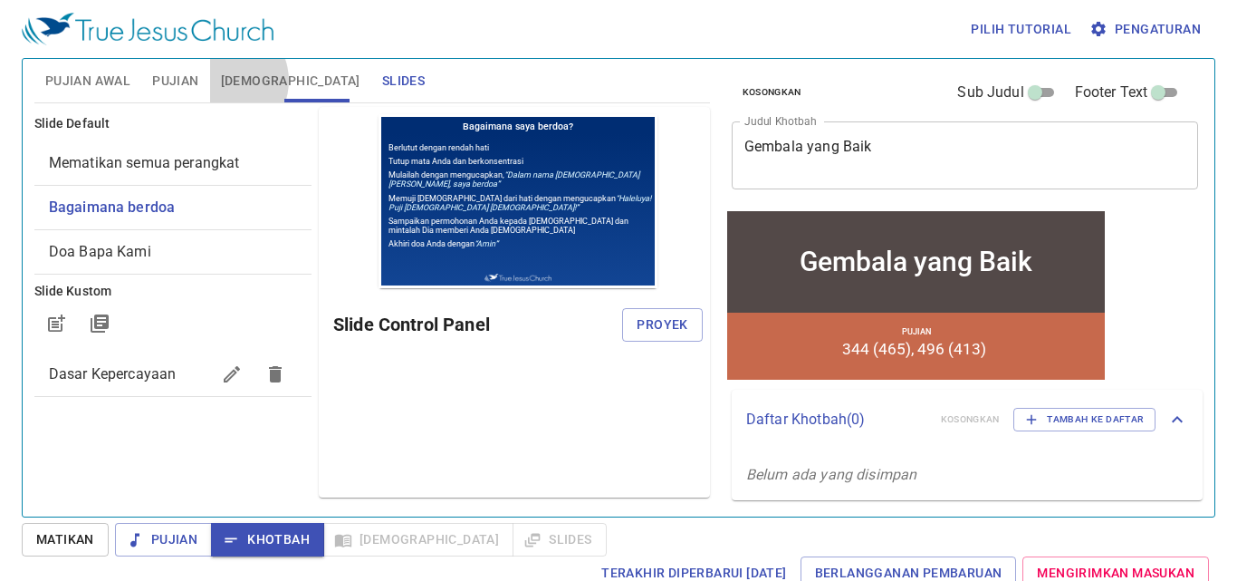
click at [227, 90] on span "[DEMOGRAPHIC_DATA]" at bounding box center [290, 81] width 139 height 23
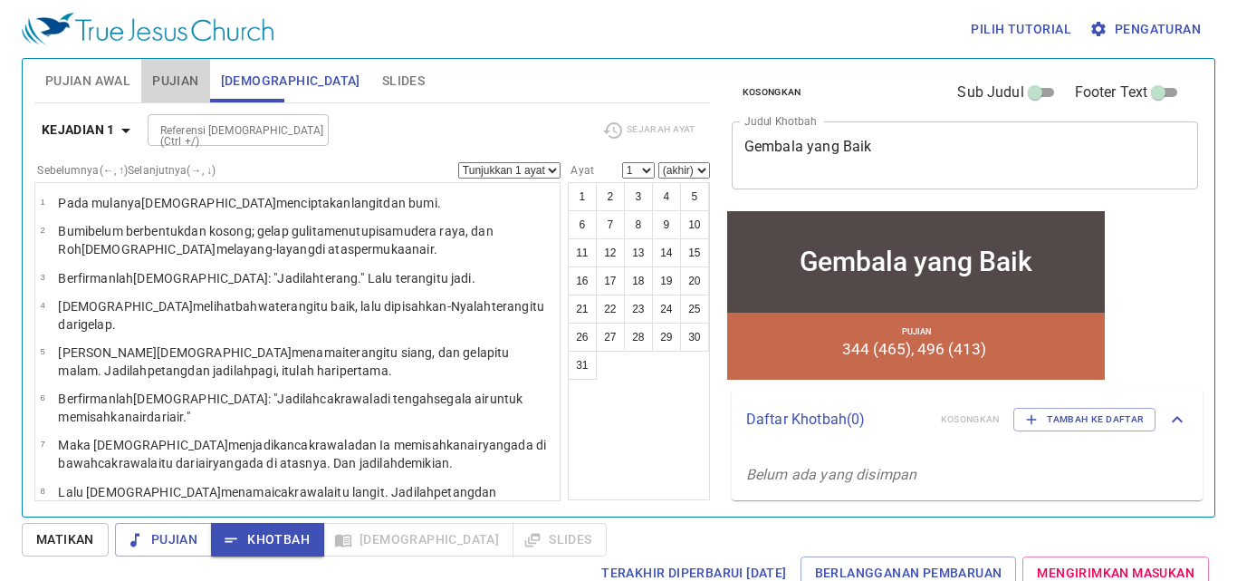
click at [200, 94] on button "Pujian" at bounding box center [175, 80] width 68 height 43
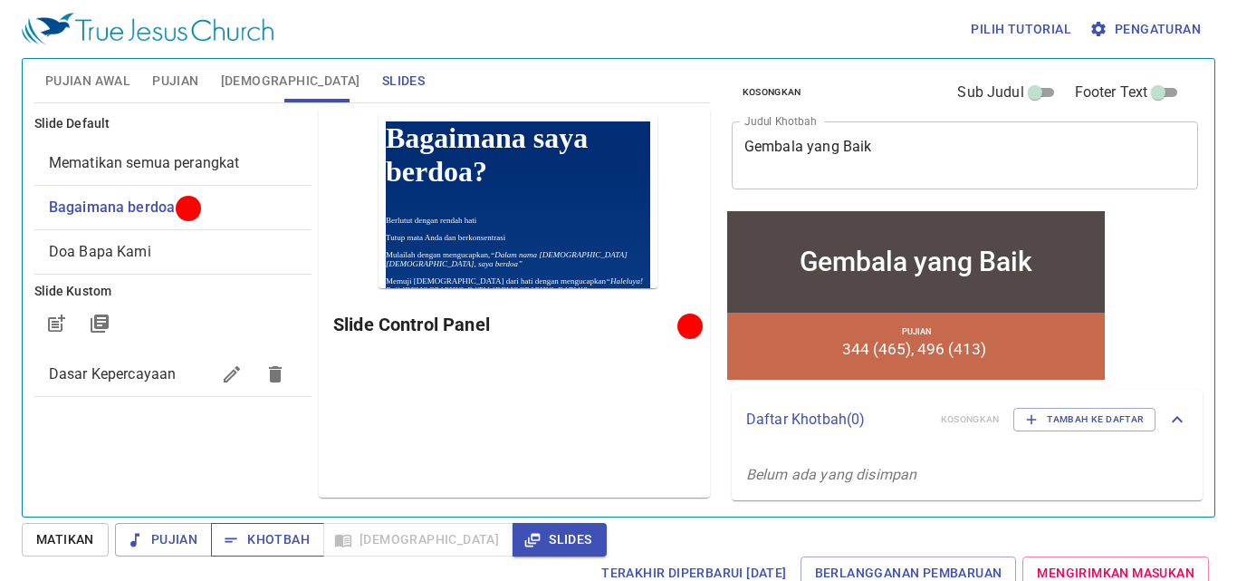
click at [286, 544] on span "Khotbah" at bounding box center [268, 539] width 84 height 23
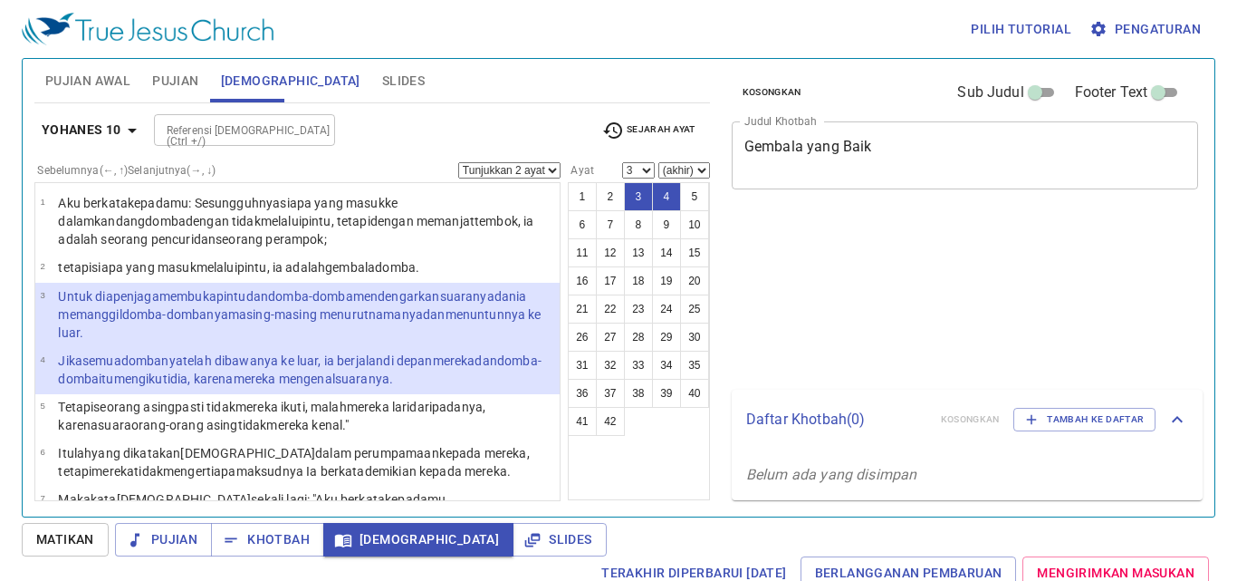
select select "2"
select select "3"
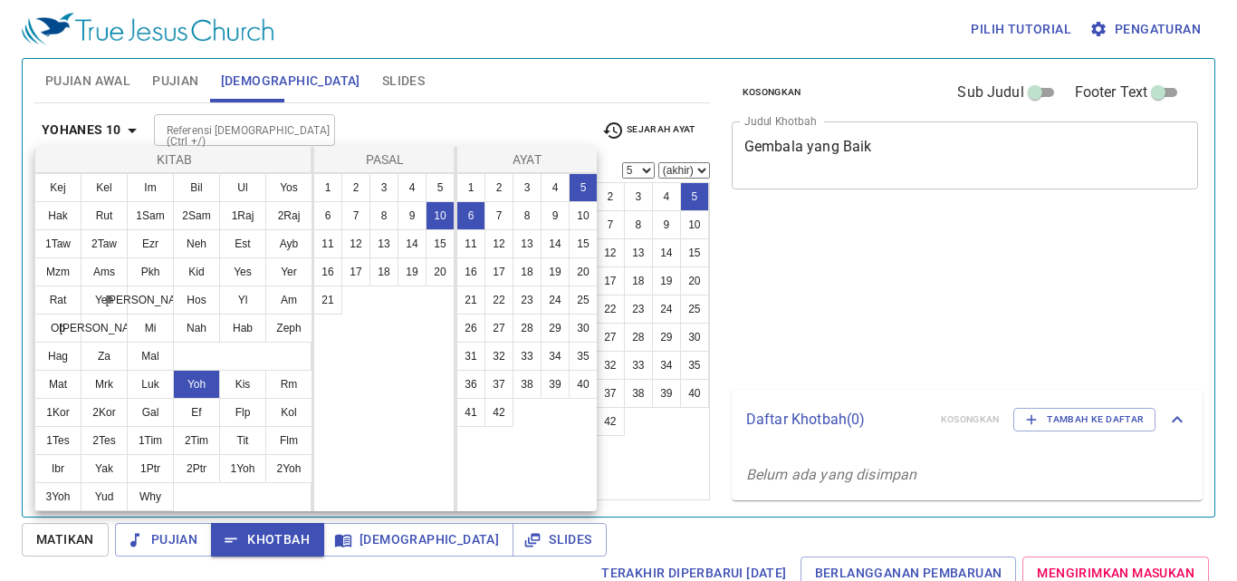
select select "2"
select select "5"
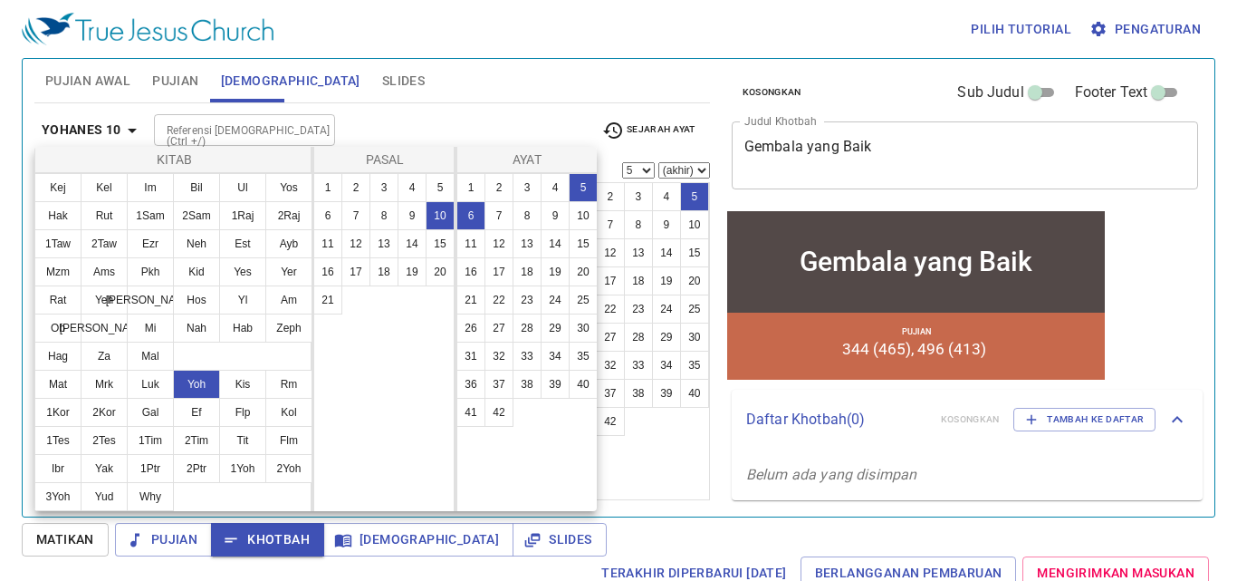
scroll to position [272, 0]
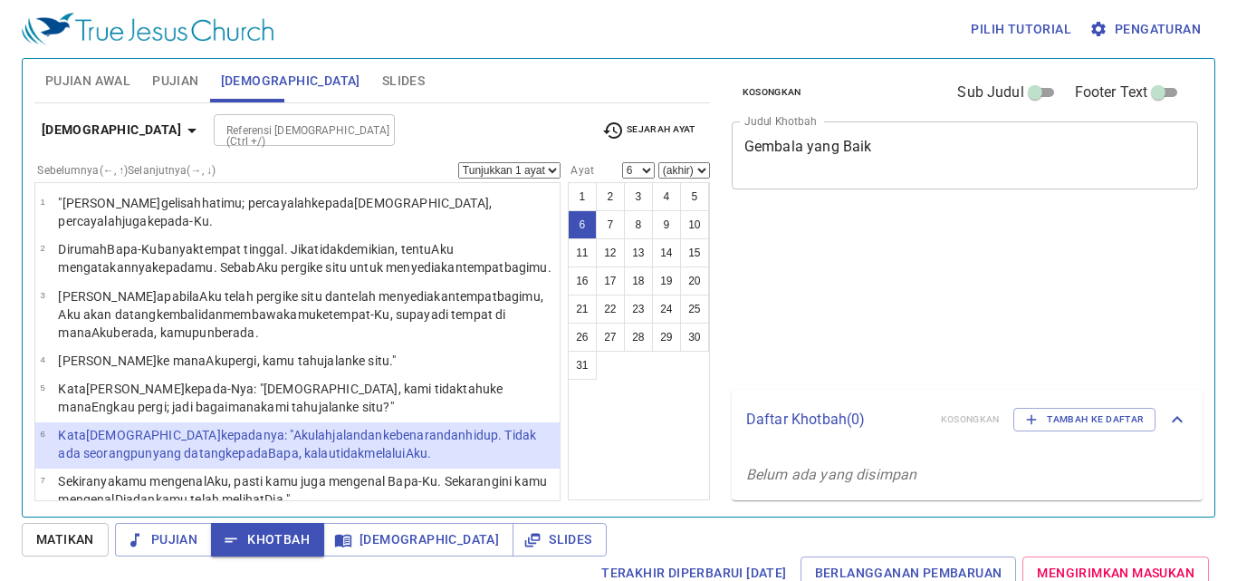
select select "6"
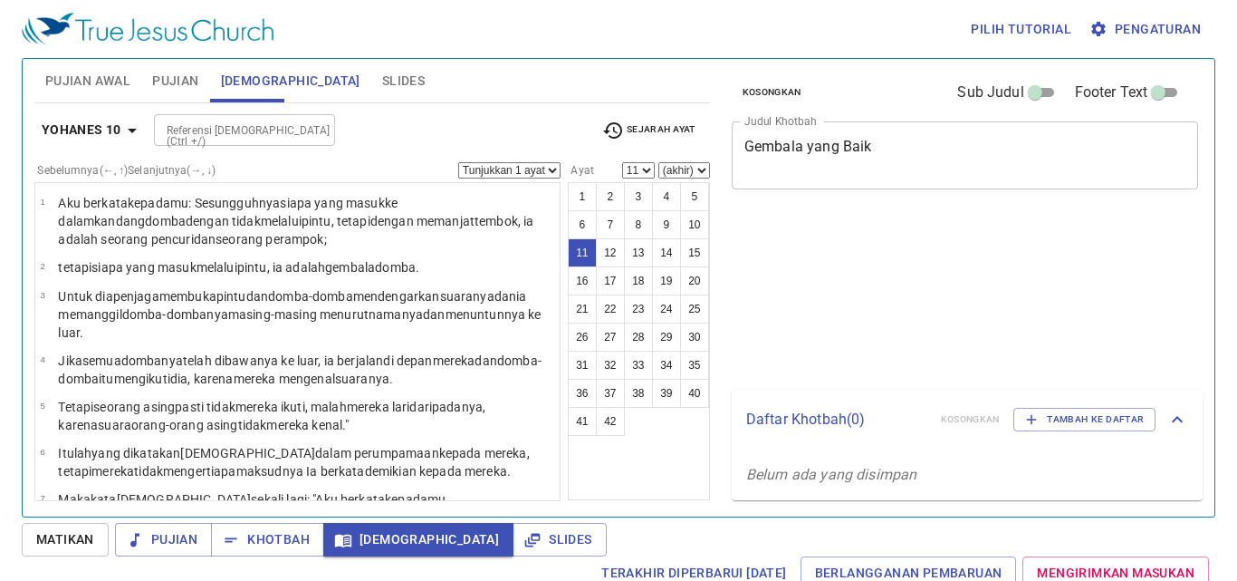
select select "11"
select select "16"
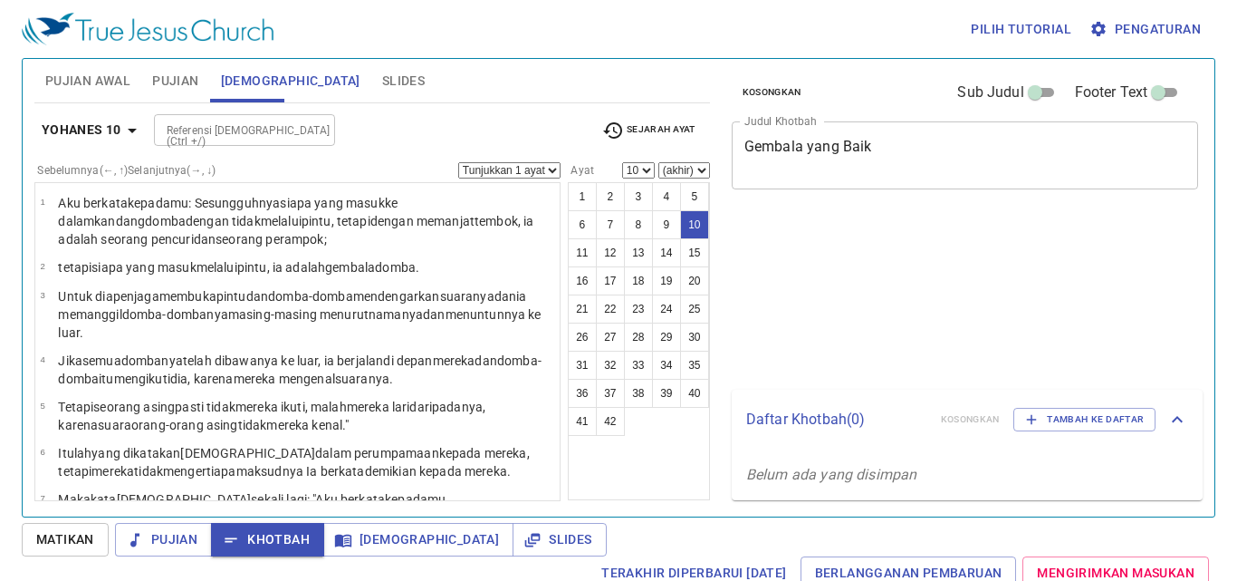
select select "10"
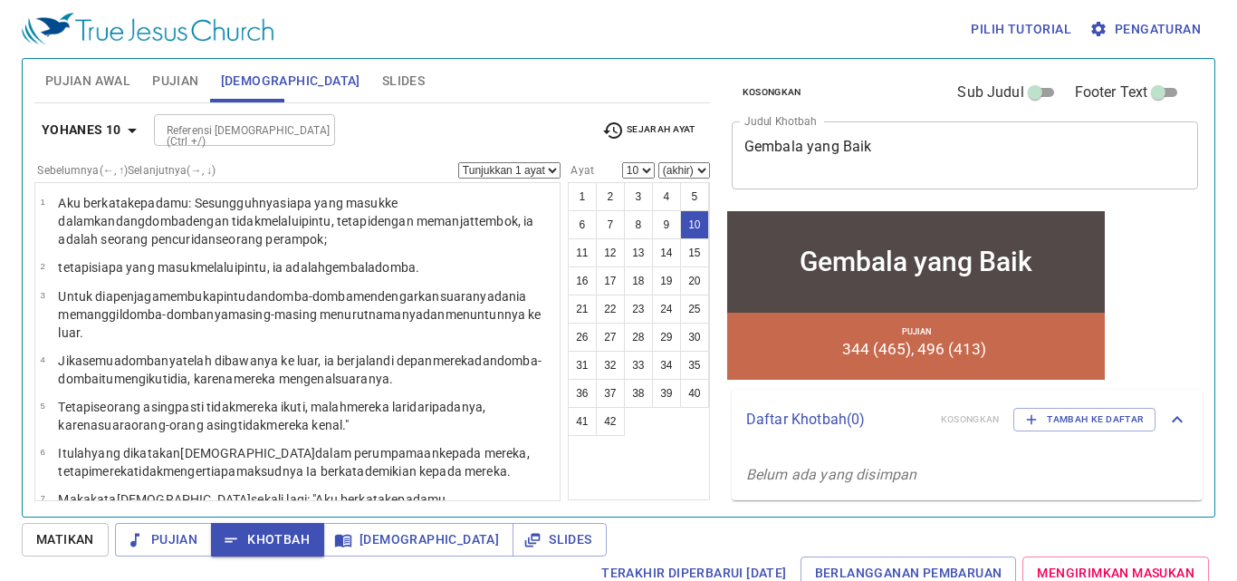
scroll to position [420, 0]
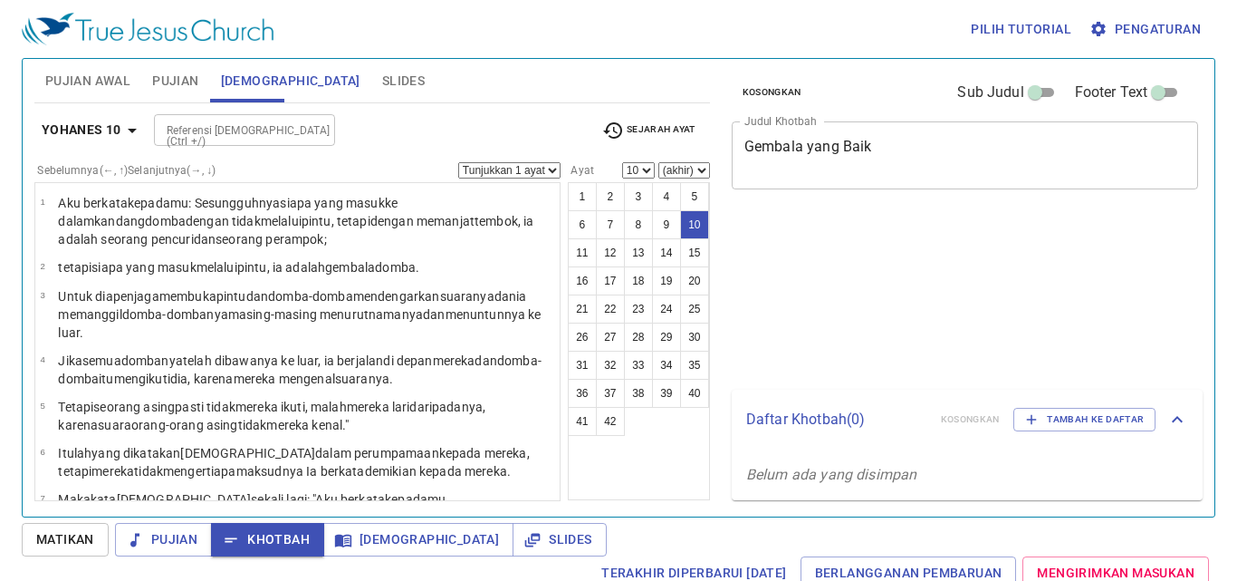
select select "10"
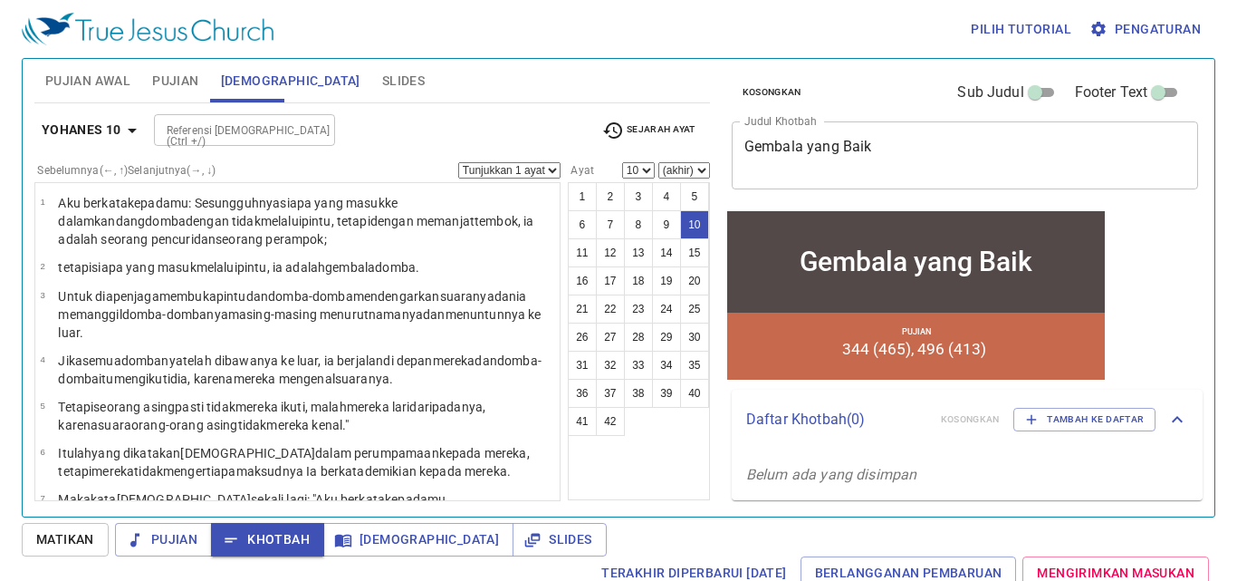
scroll to position [420, 0]
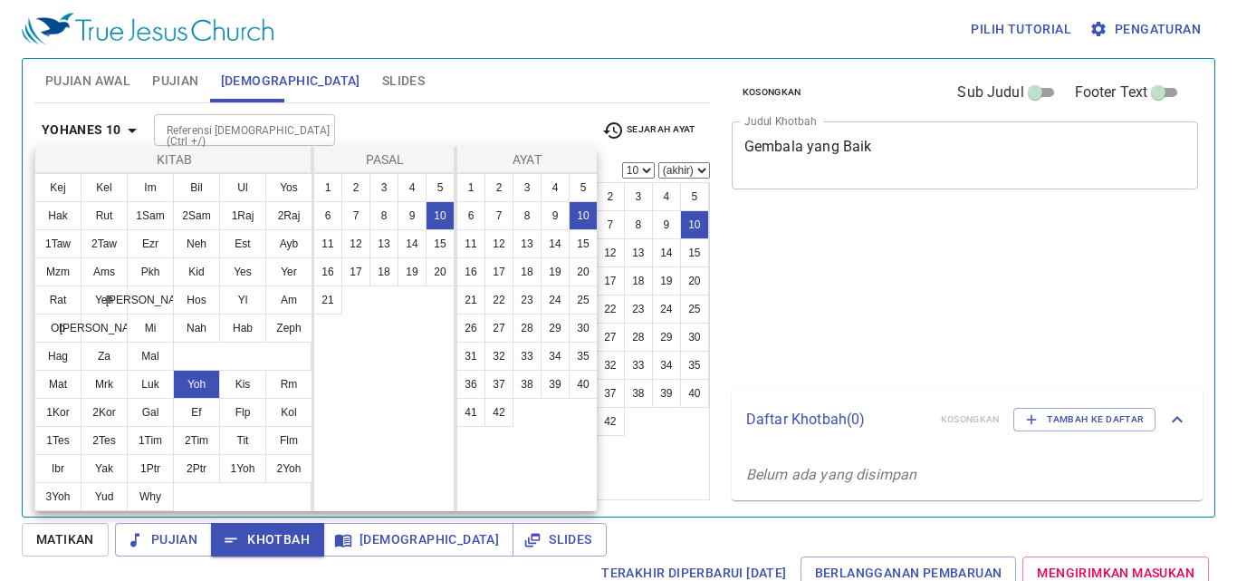
select select "10"
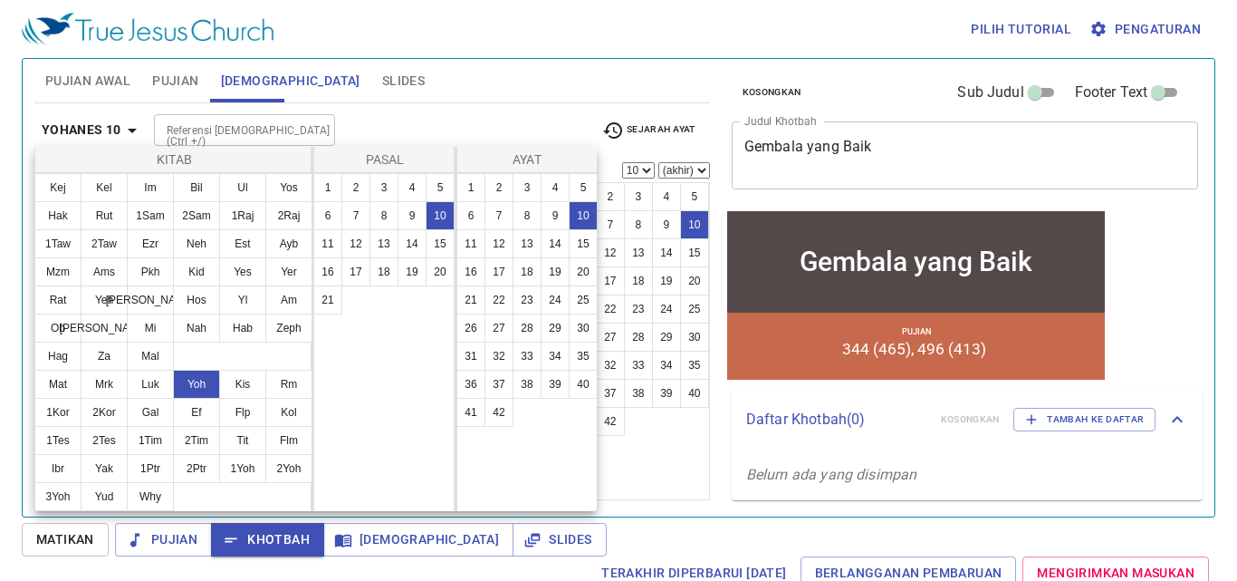
scroll to position [420, 0]
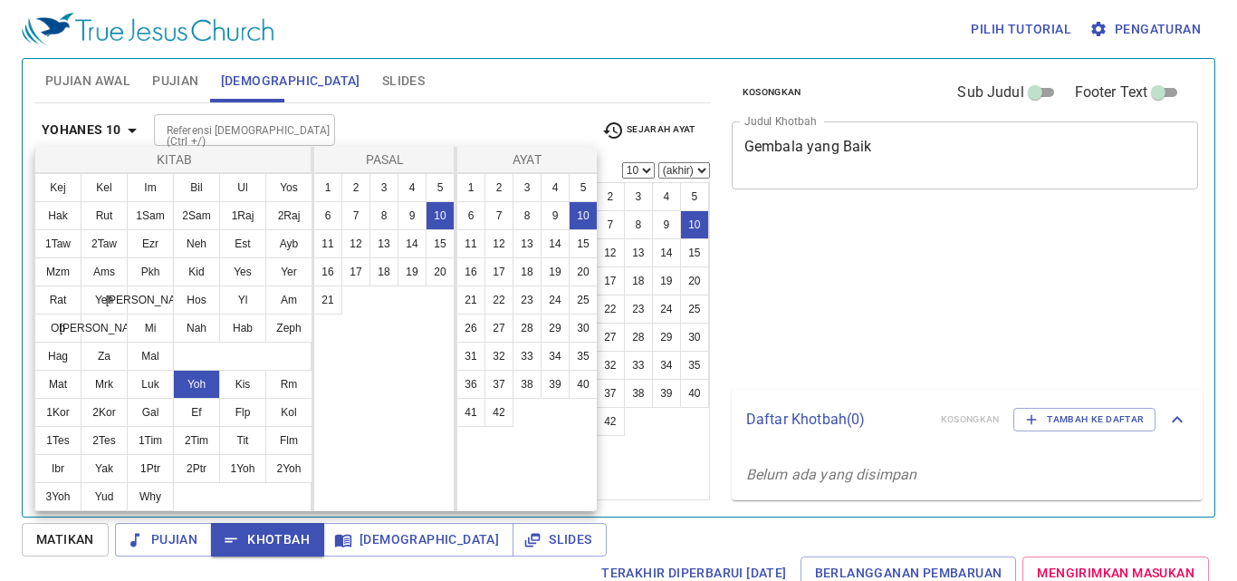
select select "10"
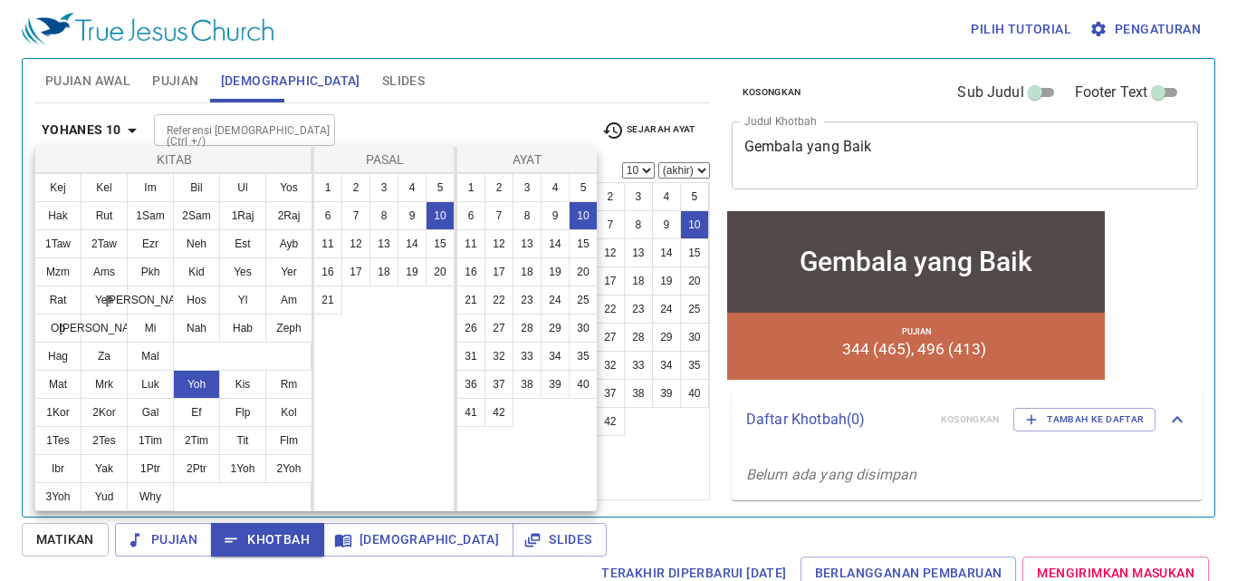
scroll to position [420, 0]
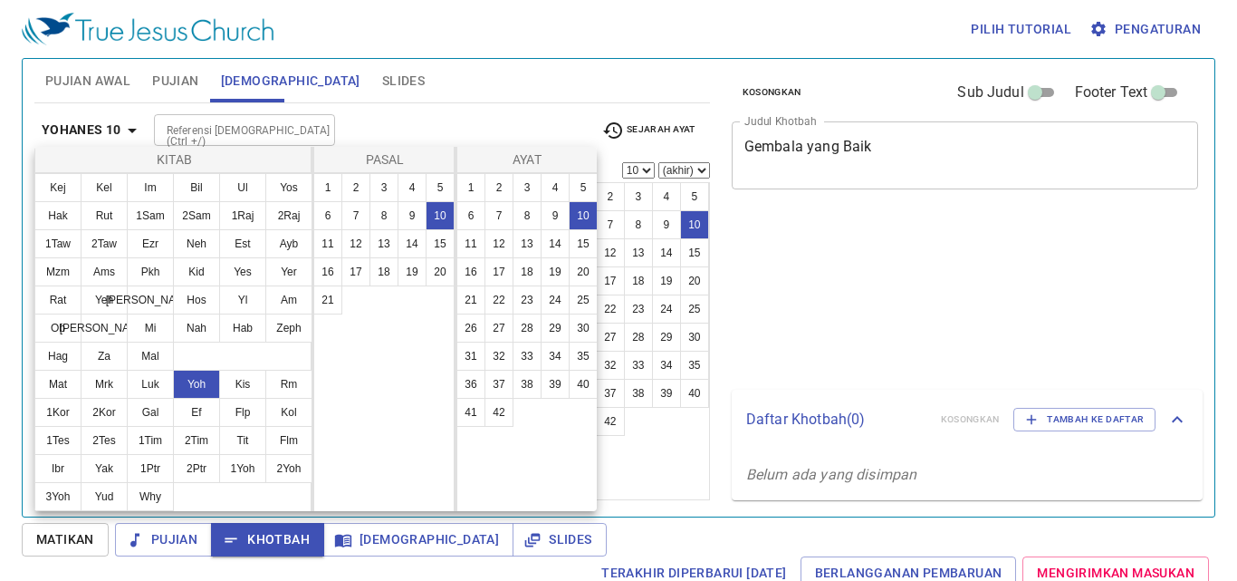
select select "10"
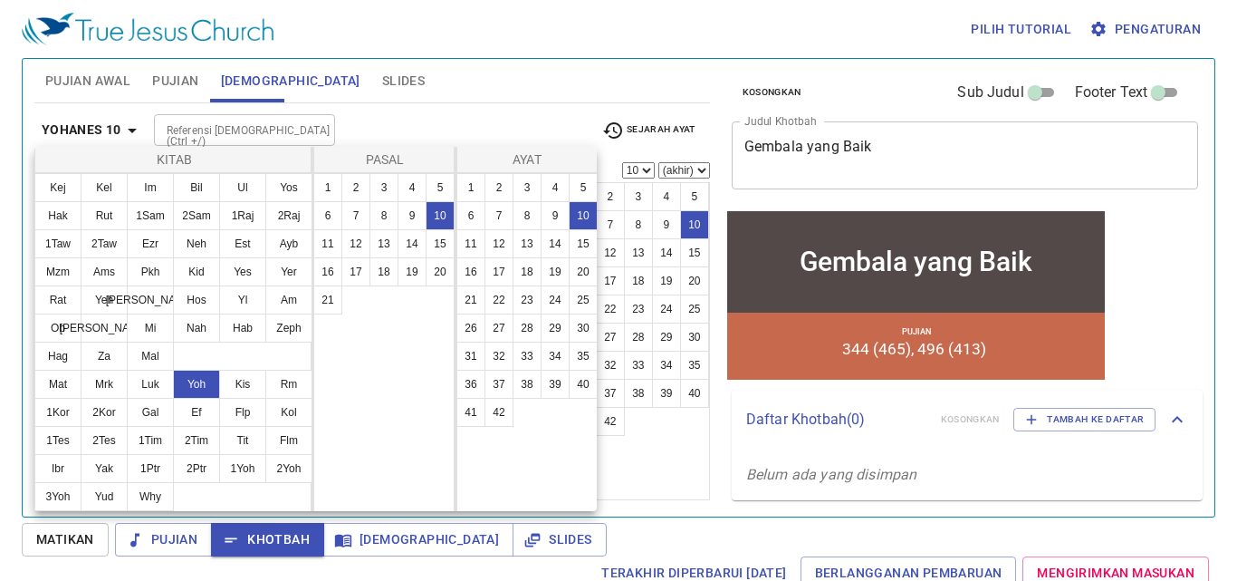
scroll to position [420, 0]
